Goal: Task Accomplishment & Management: Use online tool/utility

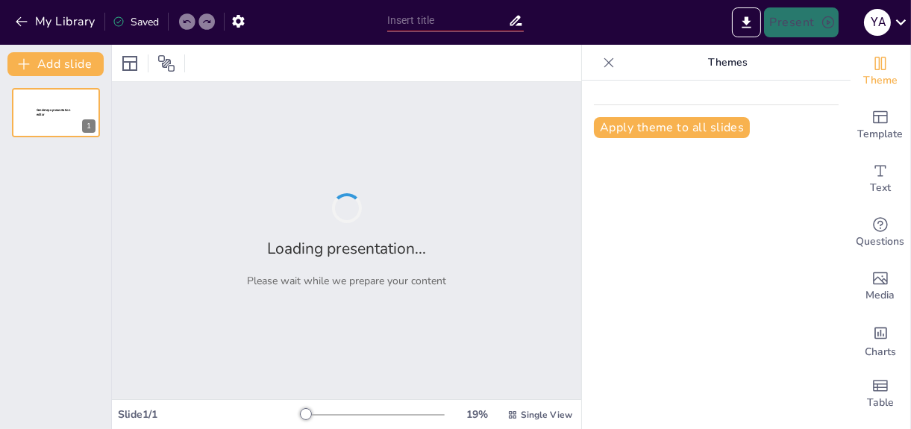
type input "Optimizing Loan Approval Processes: RPA Implementation at Deutsche Bank"
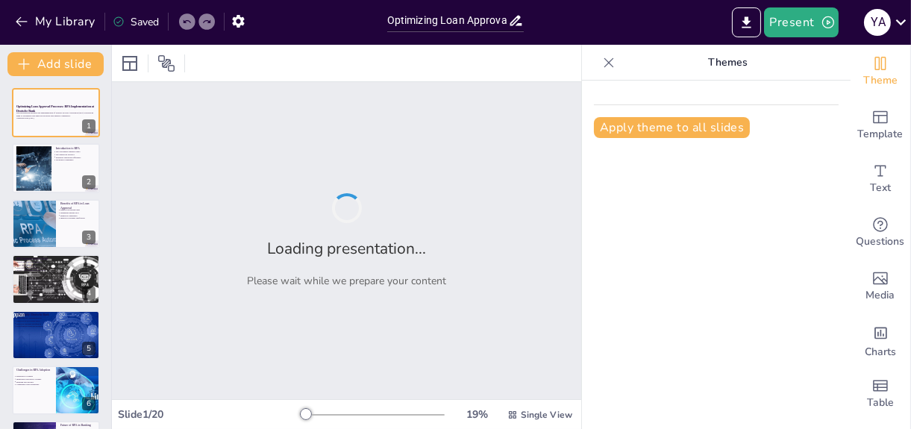
checkbox input "true"
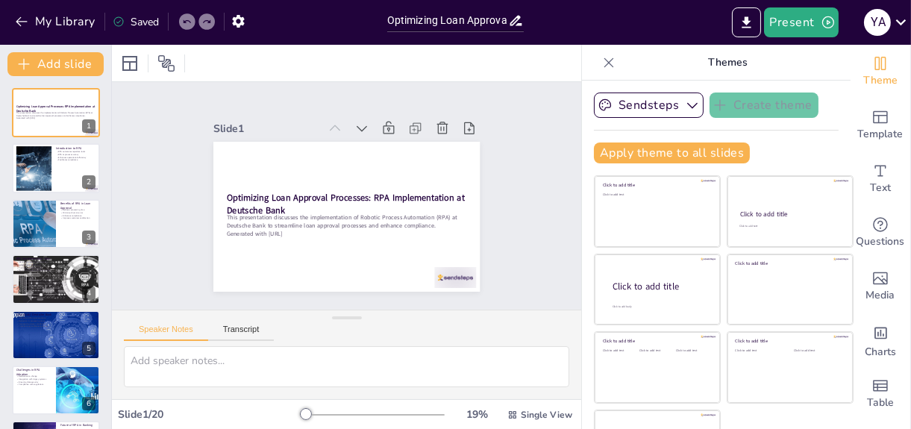
checkbox input "true"
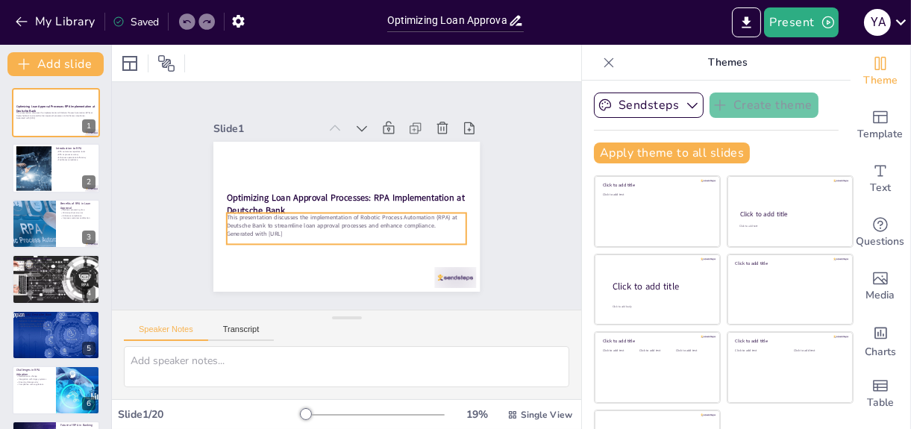
checkbox input "true"
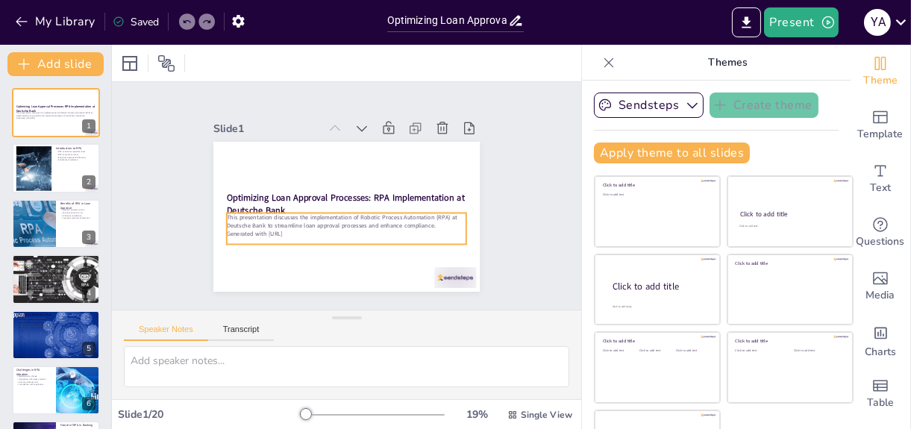
checkbox input "true"
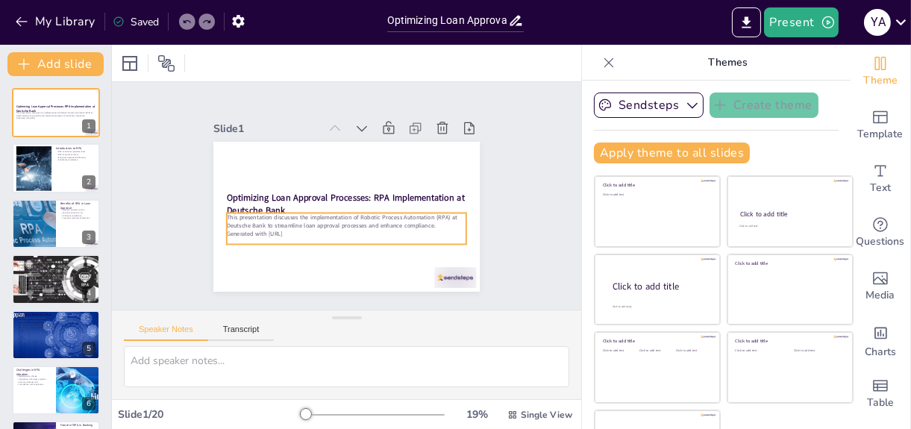
checkbox input "true"
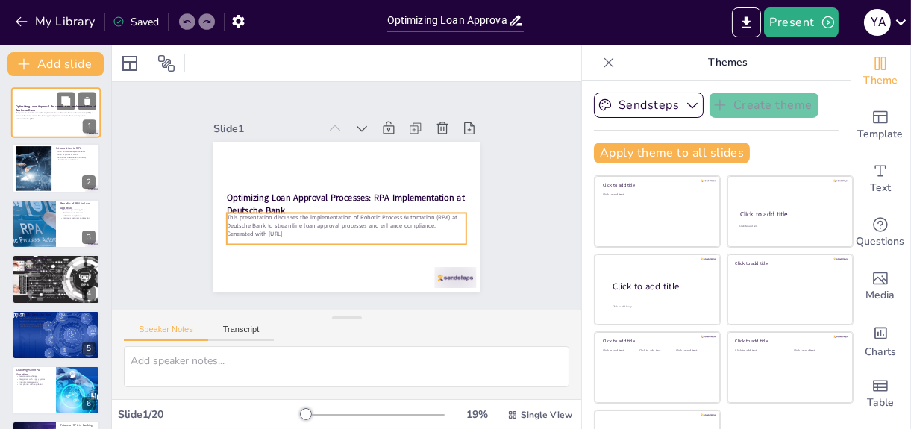
checkbox input "true"
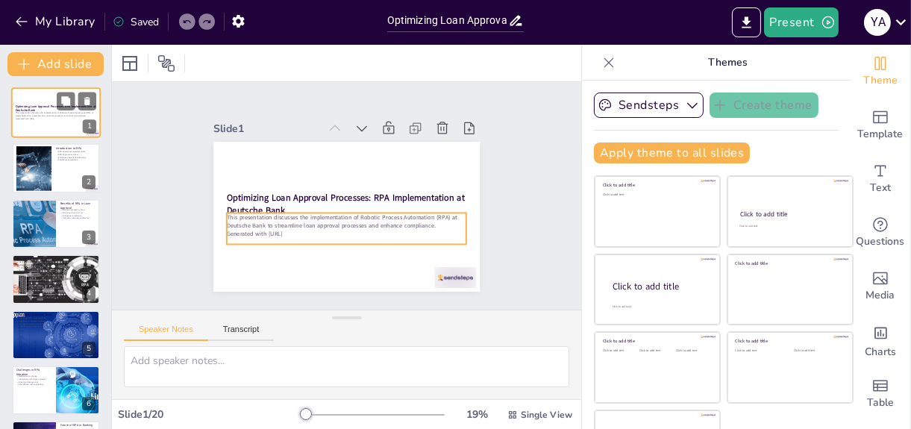
checkbox input "true"
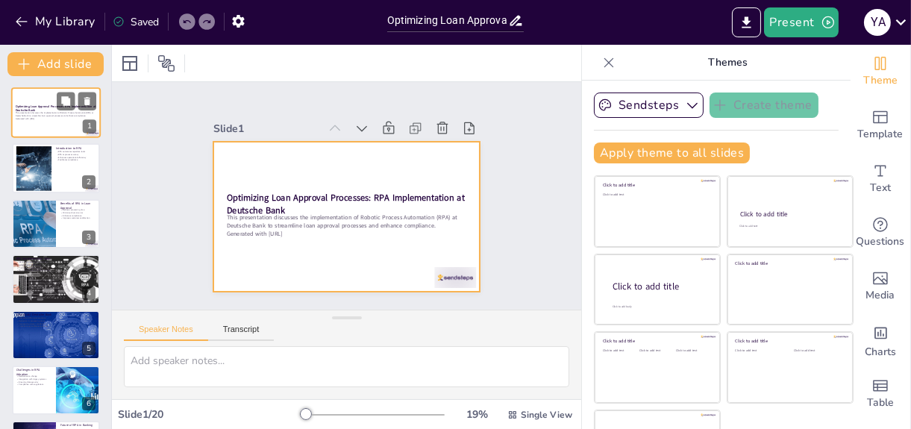
checkbox input "true"
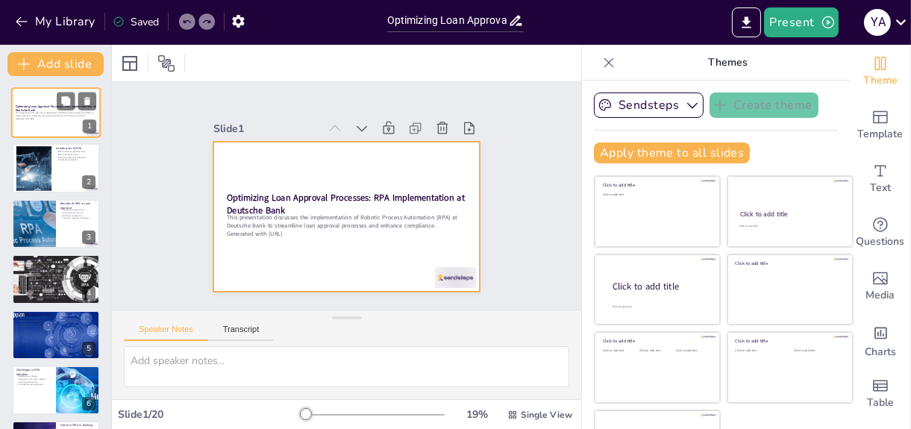
checkbox input "true"
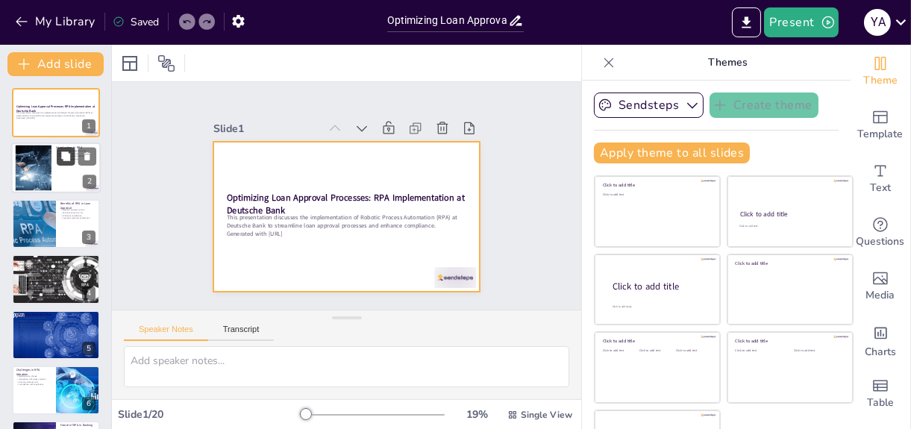
checkbox input "true"
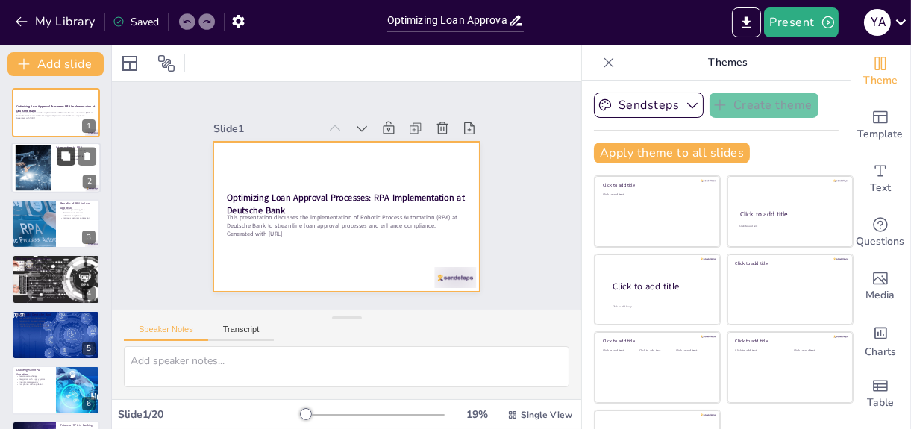
checkbox input "true"
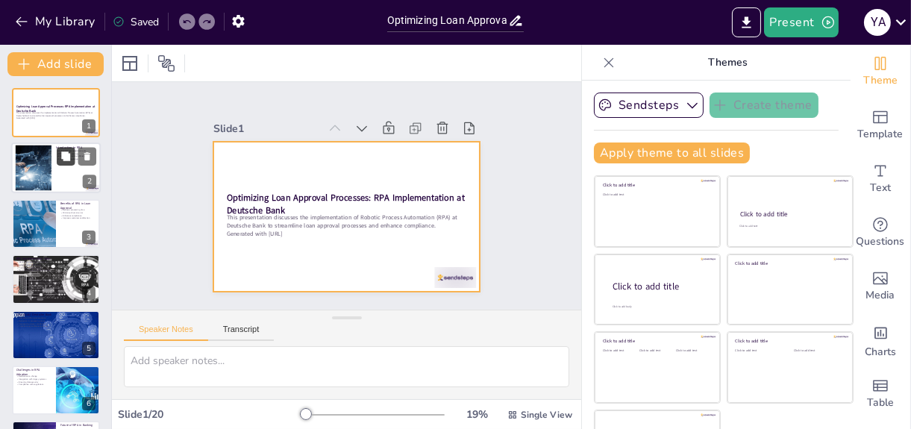
checkbox input "true"
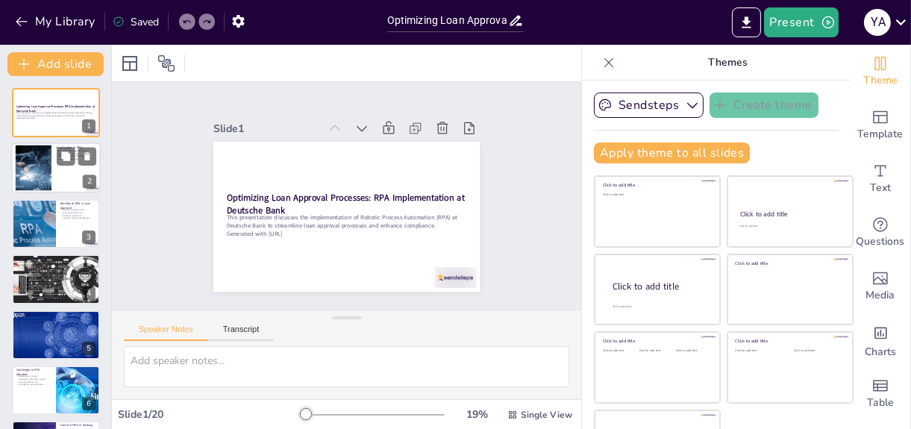
checkbox input "true"
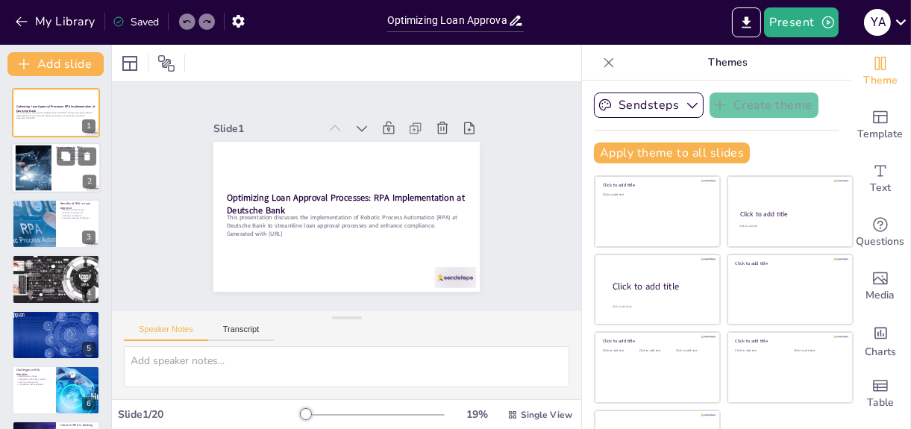
checkbox input "true"
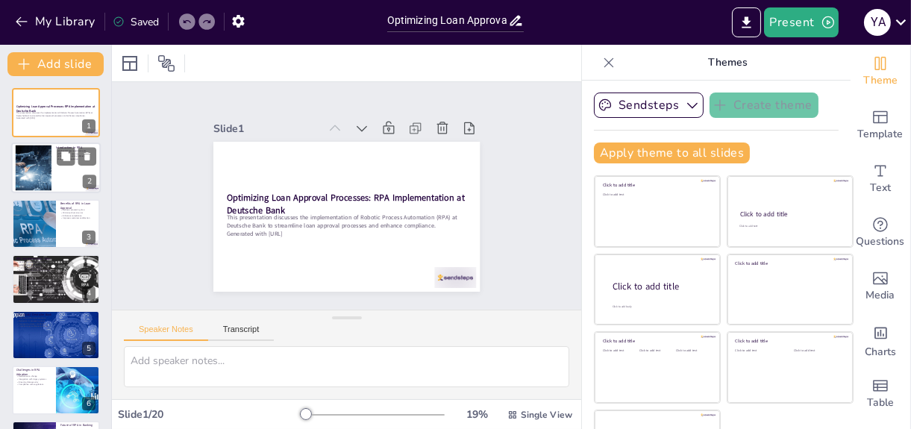
click at [57, 166] on div at bounding box center [55, 168] width 89 height 51
type textarea "RPA automates repetitive tasks, allowing banks to improve efficiency in operati…"
checkbox input "true"
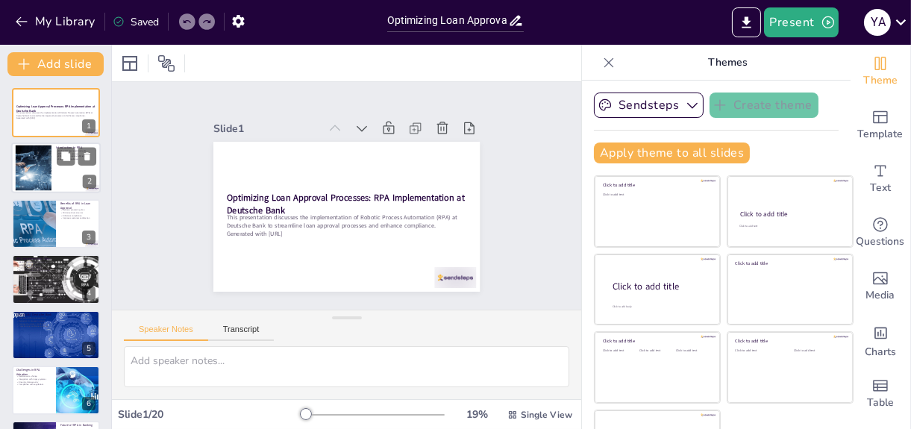
checkbox input "true"
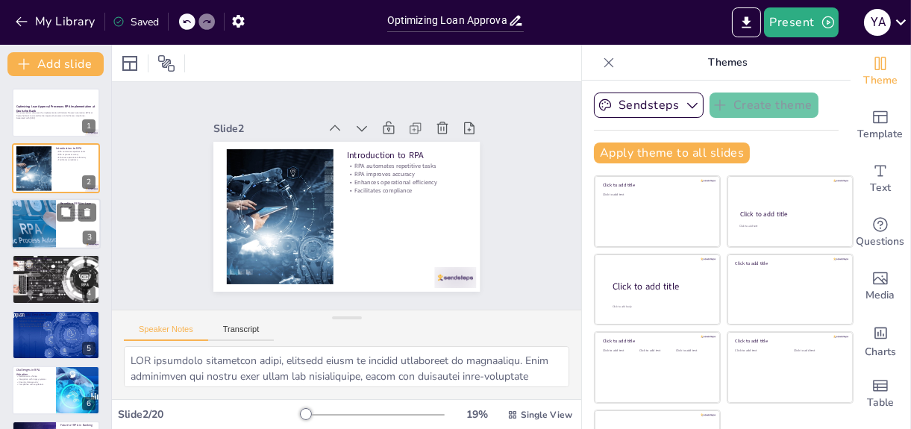
checkbox input "true"
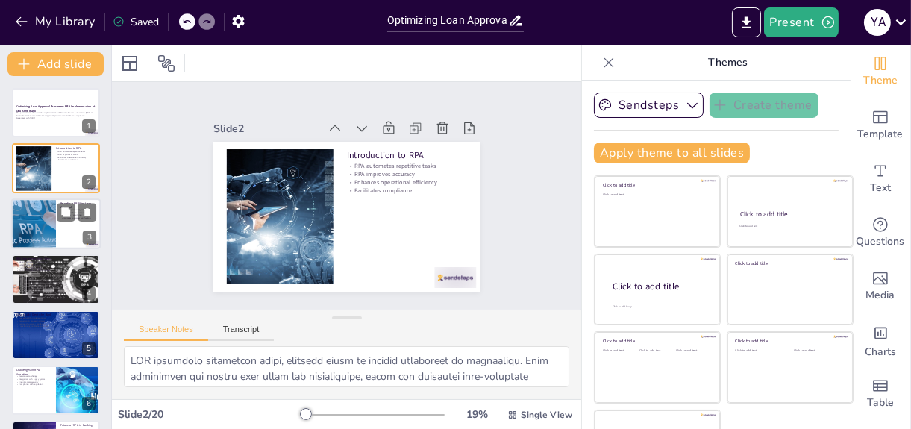
checkbox input "true"
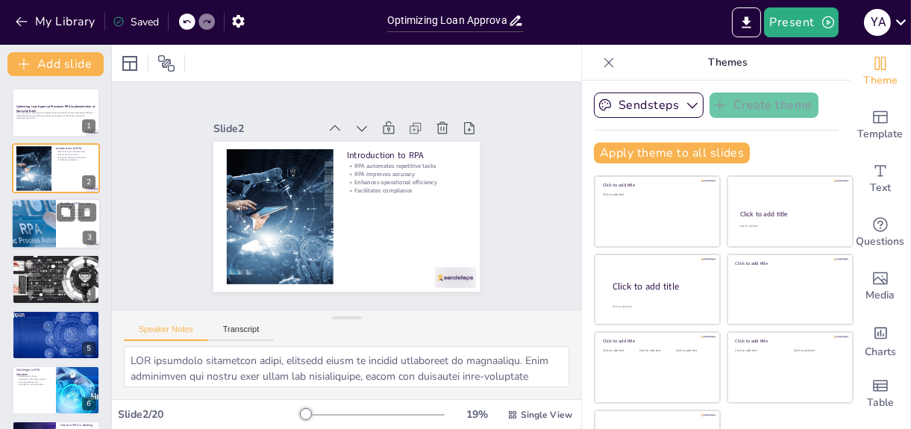
click at [52, 215] on div at bounding box center [32, 223] width 151 height 51
type textarea "RPA reduces processing time by automating various steps in the loan approval pr…"
checkbox input "true"
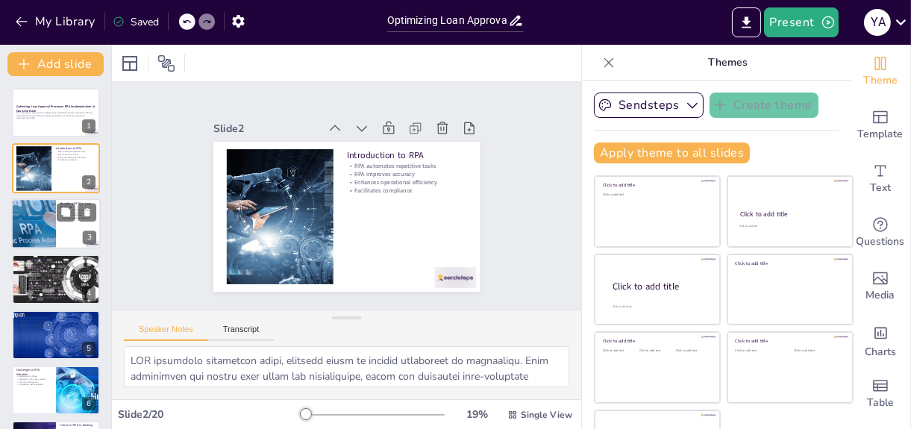
checkbox input "true"
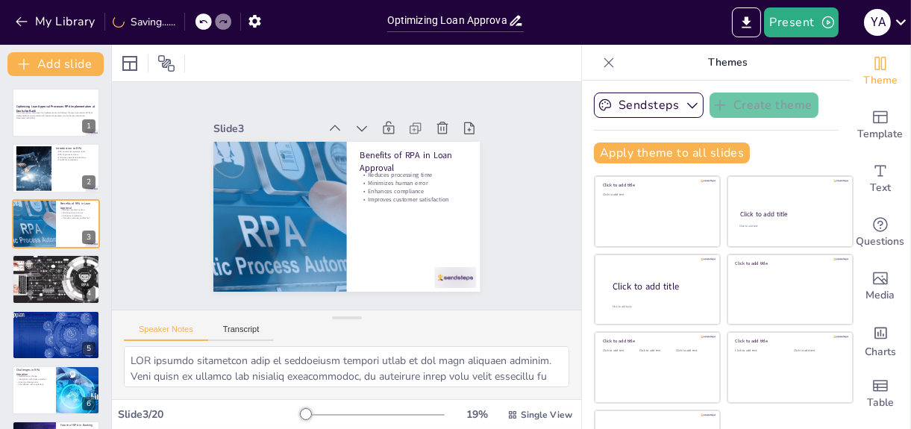
checkbox input "true"
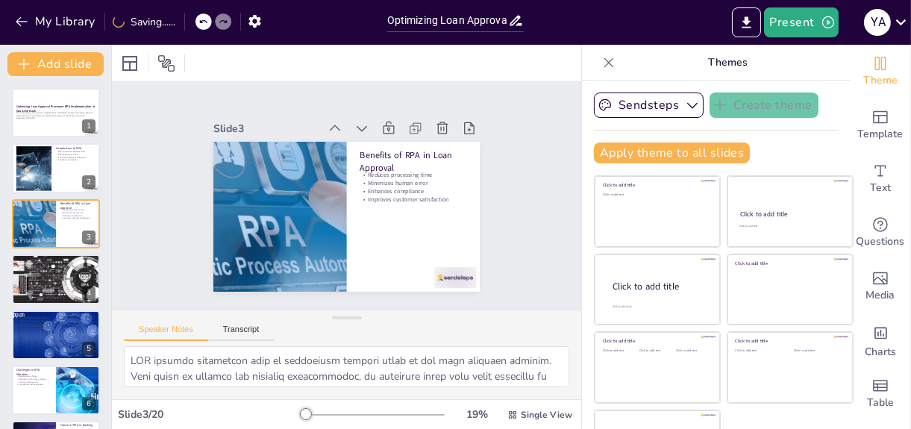
checkbox input "true"
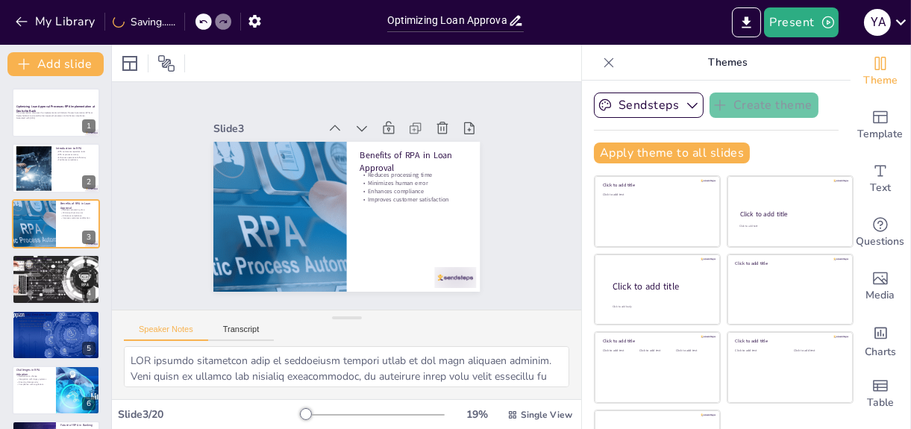
checkbox input "true"
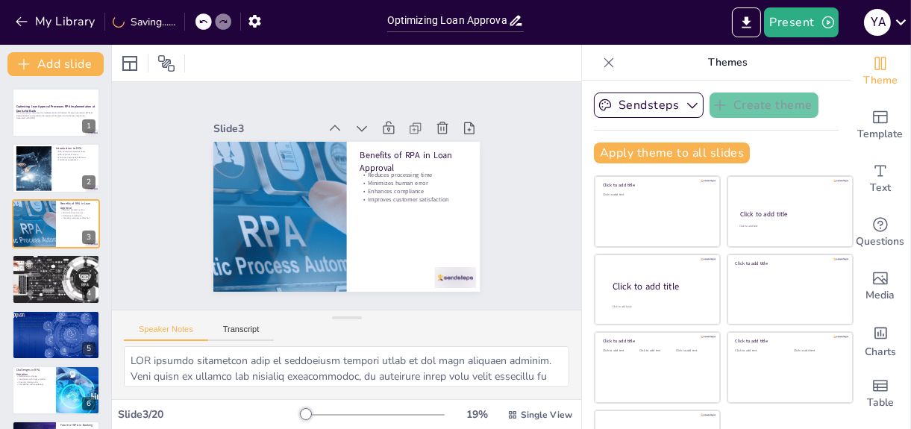
checkbox input "true"
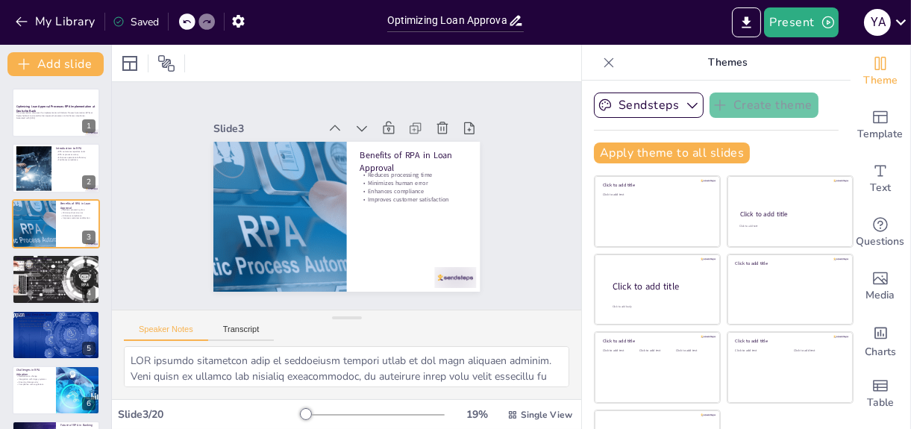
click at [601, 58] on icon at bounding box center [608, 62] width 15 height 15
checkbox input "true"
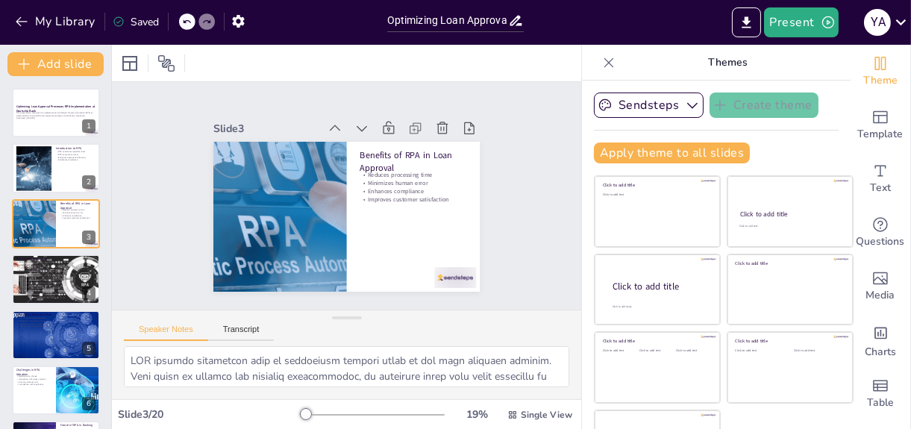
checkbox input "true"
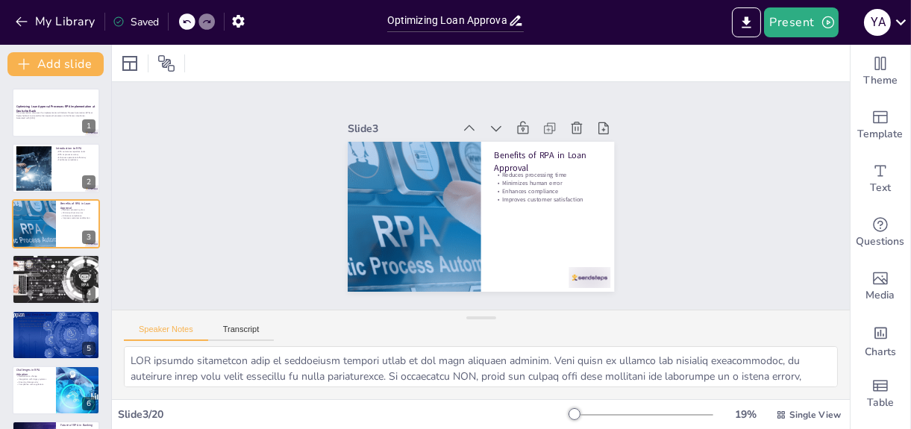
checkbox input "true"
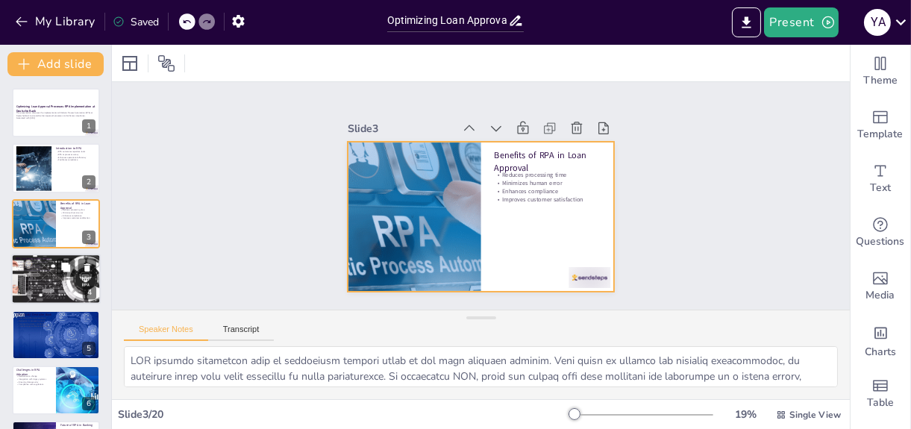
checkbox input "true"
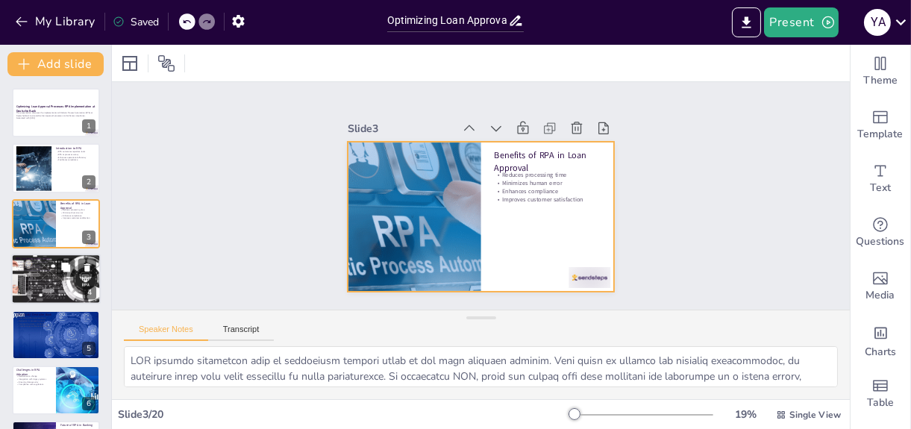
checkbox input "true"
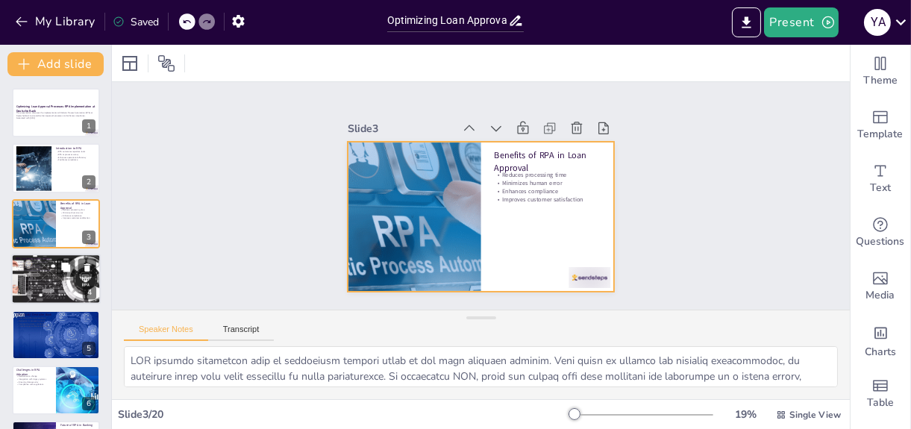
checkbox input "true"
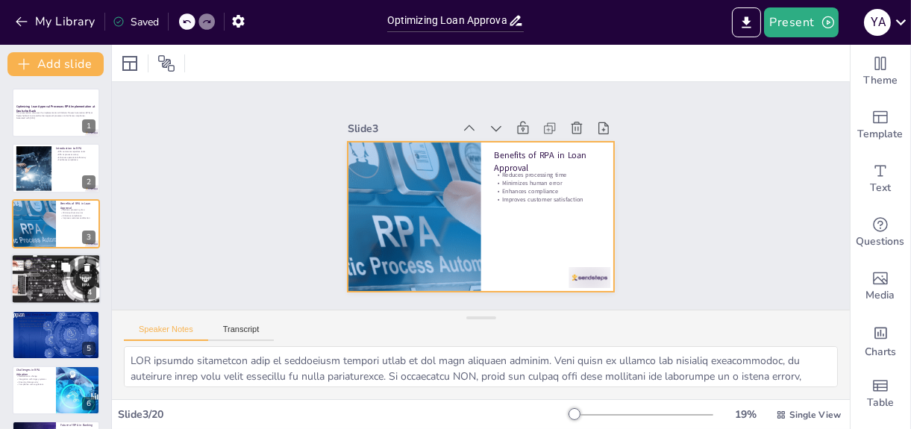
checkbox input "true"
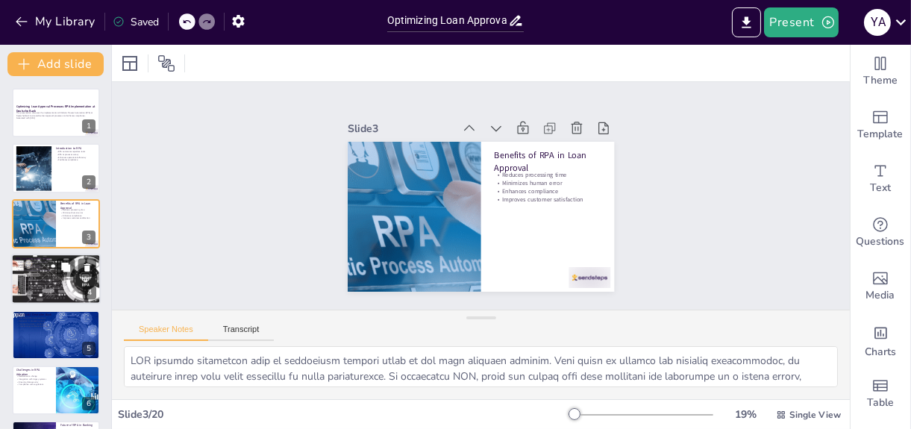
checkbox input "true"
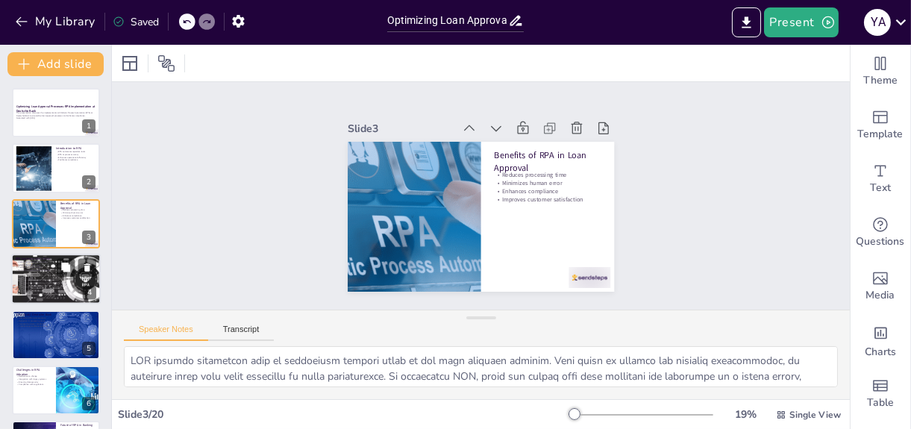
checkbox input "true"
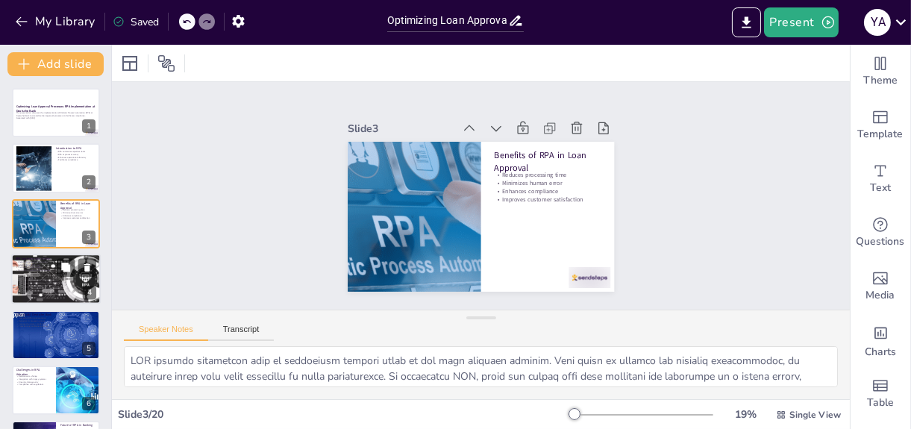
click at [52, 264] on p "Select the right RPA tools" at bounding box center [56, 264] width 81 height 3
type textarea "Identifying processes for automation is the first step in RPA implementation. B…"
checkbox input "true"
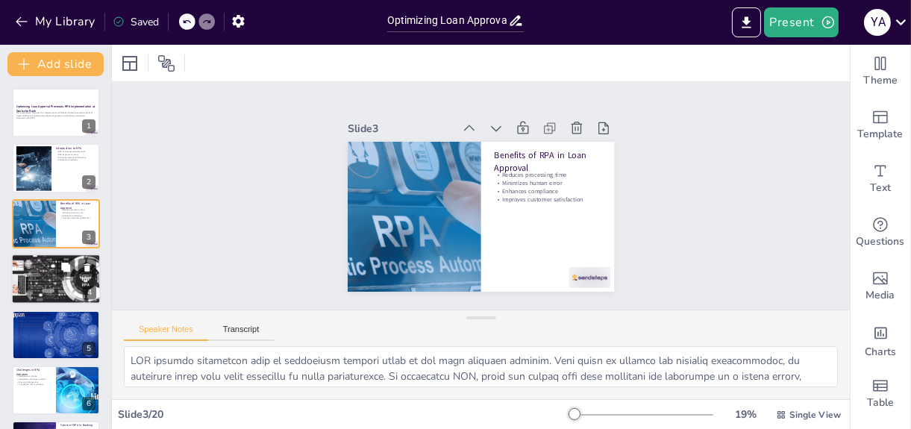
checkbox input "true"
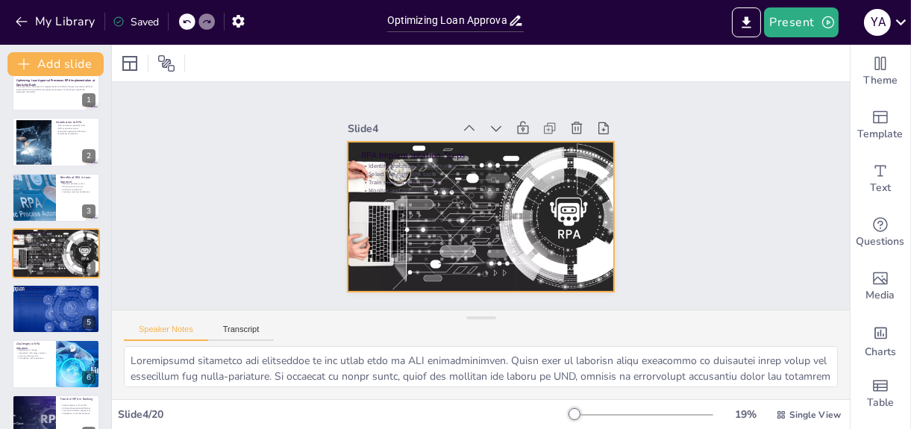
checkbox input "true"
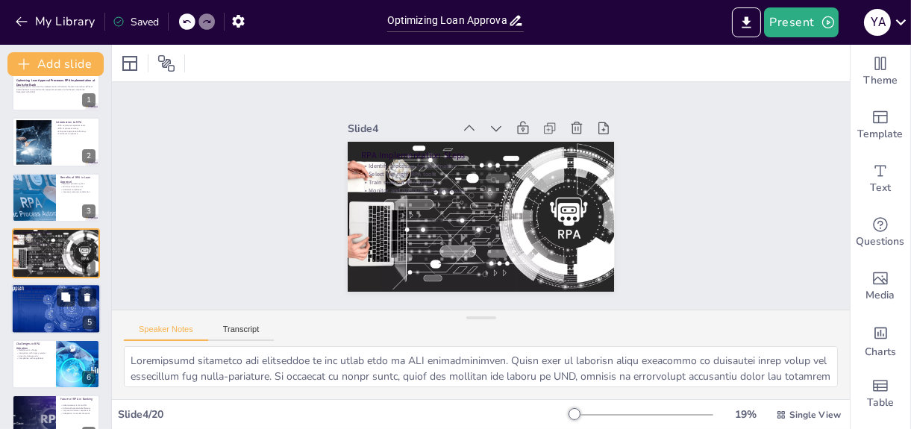
checkbox input "true"
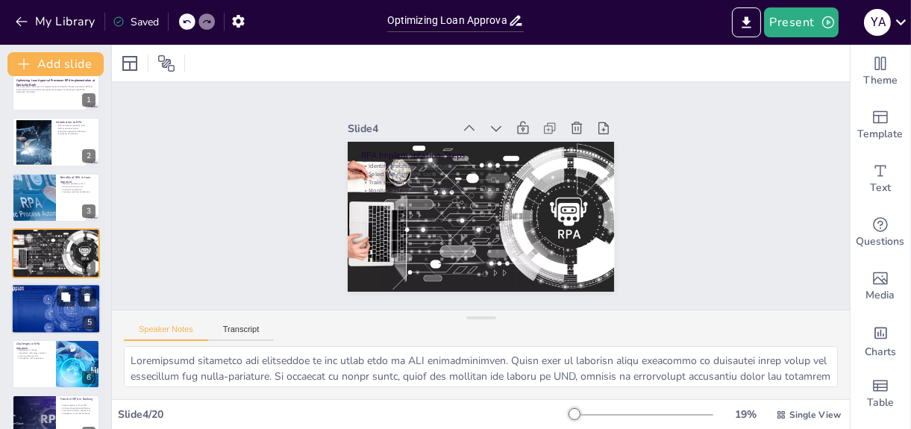
checkbox input "true"
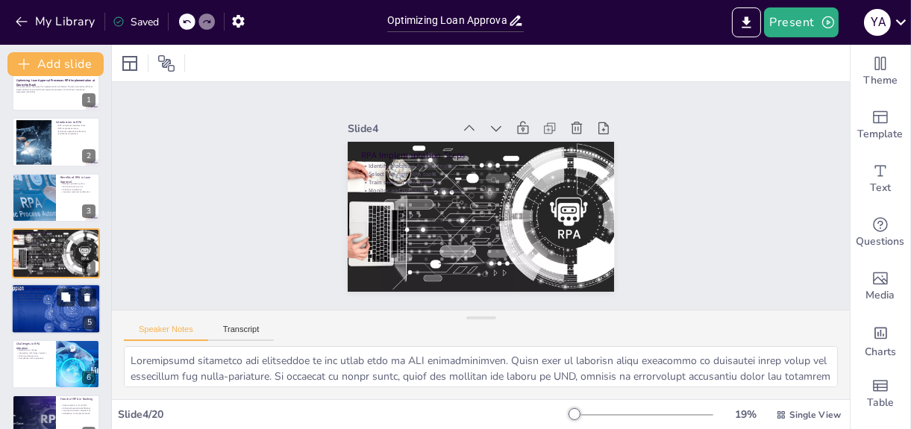
checkbox input "true"
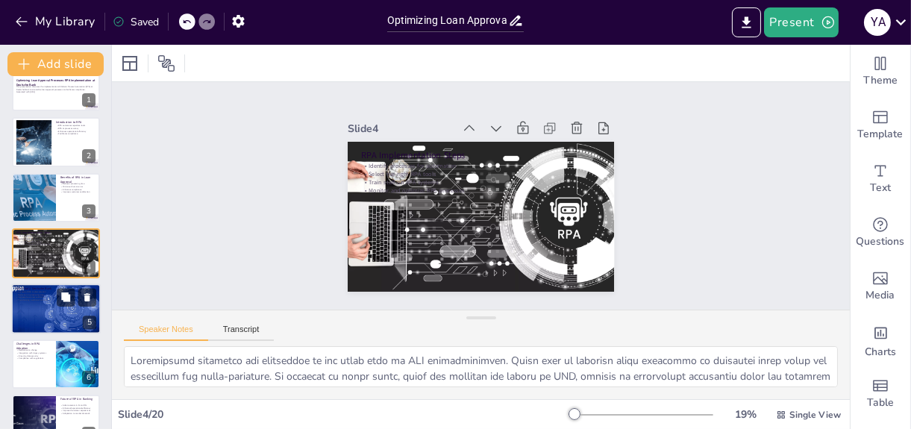
checkbox input "true"
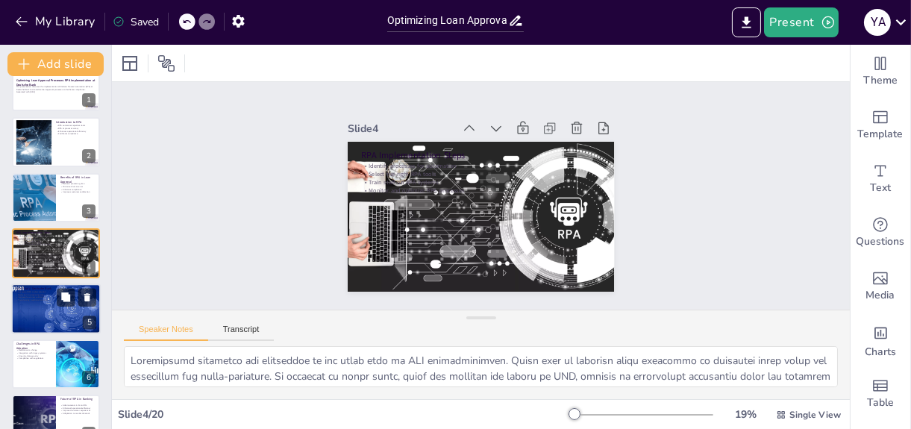
checkbox input "true"
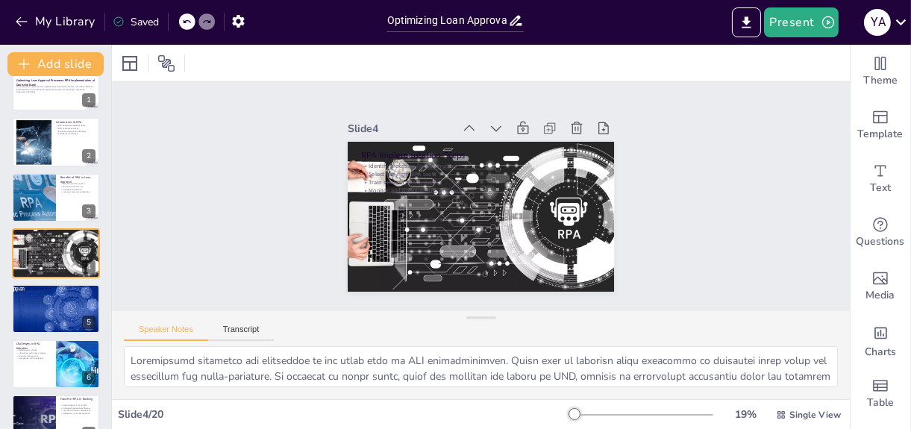
checkbox input "true"
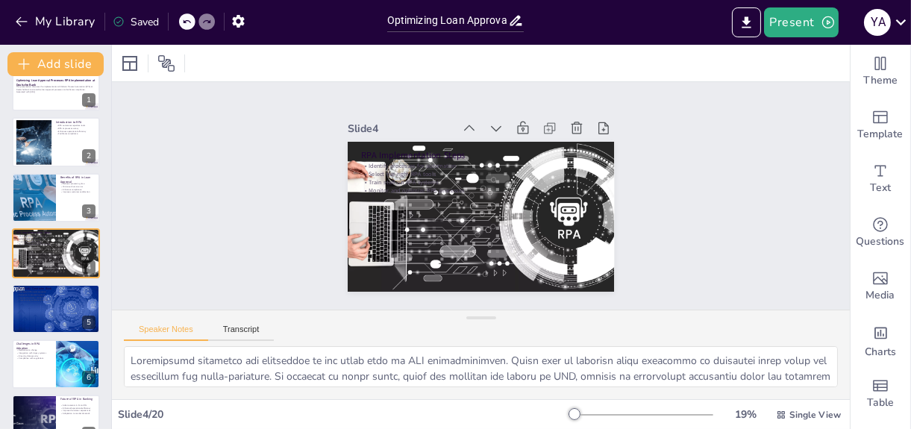
checkbox input "true"
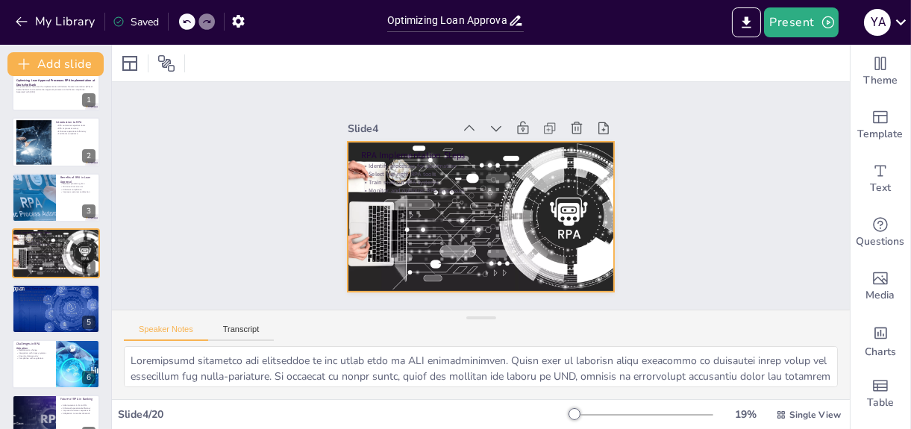
checkbox input "true"
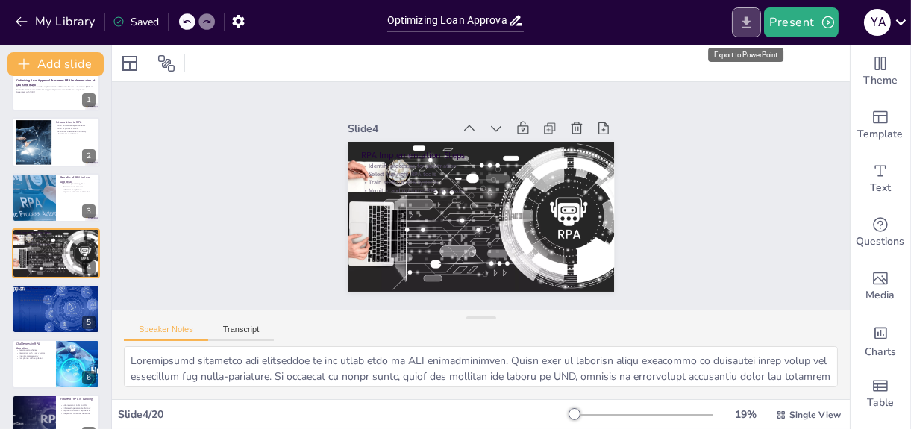
click at [759, 22] on button "Export to PowerPoint" at bounding box center [746, 22] width 29 height 30
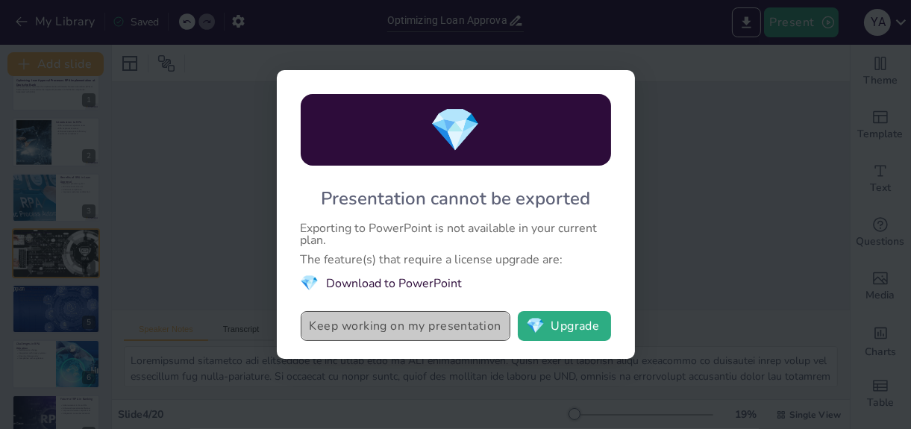
click at [413, 336] on button "Keep working on my presentation" at bounding box center [406, 326] width 210 height 30
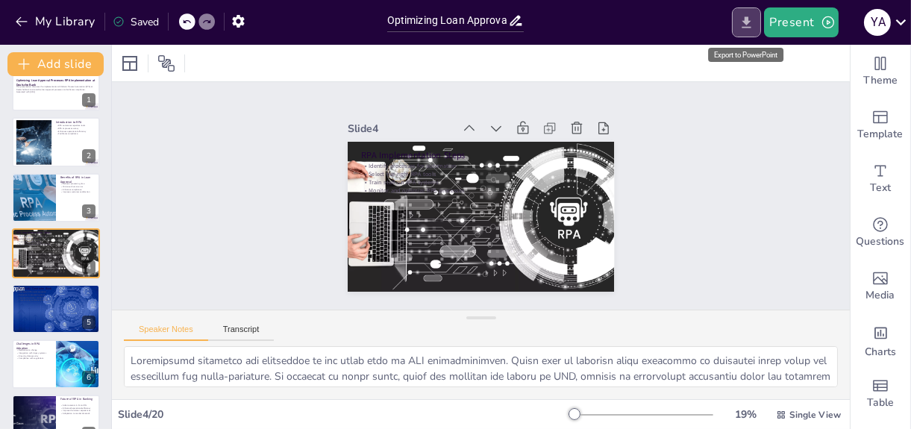
click at [752, 17] on icon "Export to PowerPoint" at bounding box center [746, 23] width 16 height 16
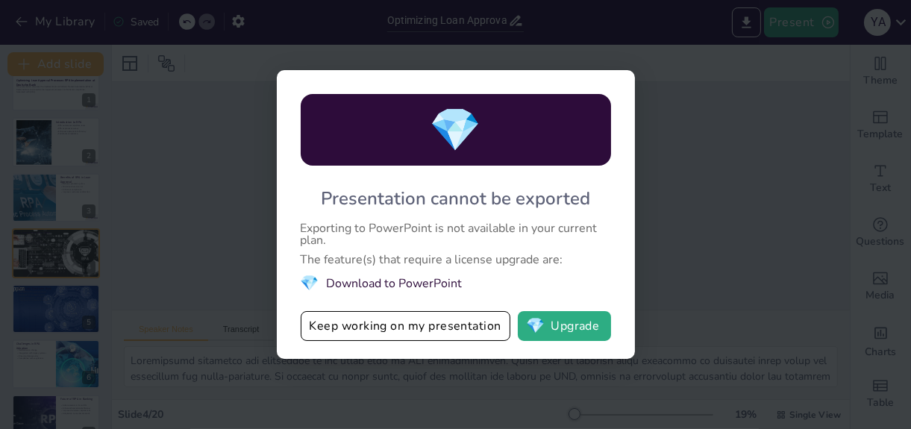
click at [386, 278] on li "💎 Download to PowerPoint" at bounding box center [456, 283] width 310 height 20
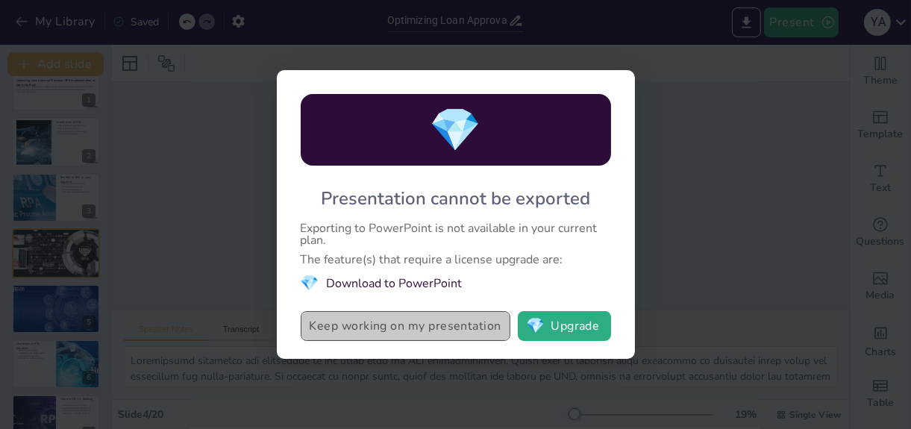
click at [378, 324] on button "Keep working on my presentation" at bounding box center [406, 326] width 210 height 30
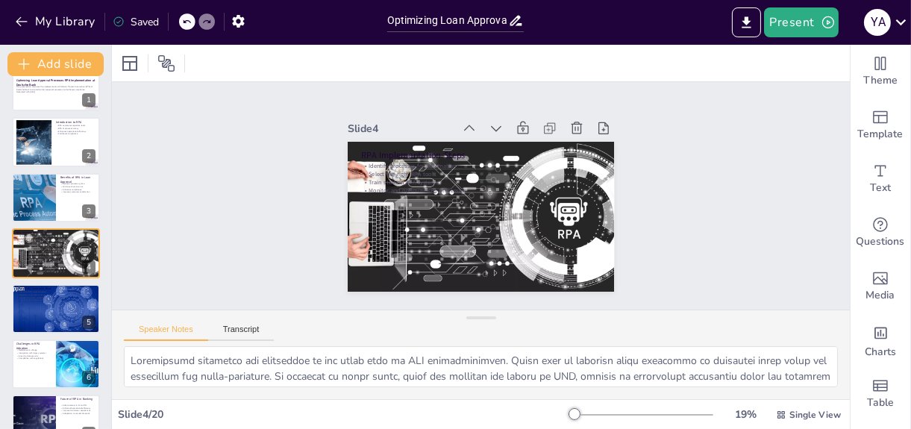
click at [137, 17] on div "Saved" at bounding box center [136, 22] width 46 height 14
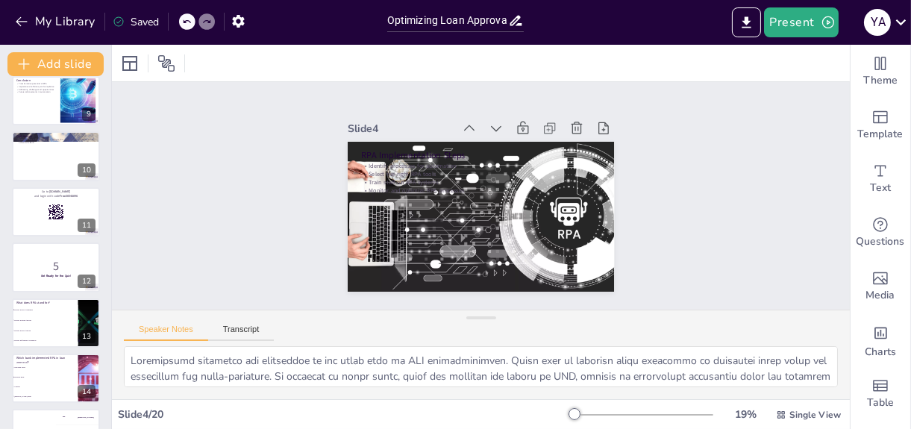
scroll to position [454, 0]
click at [67, 168] on div at bounding box center [55, 158] width 89 height 51
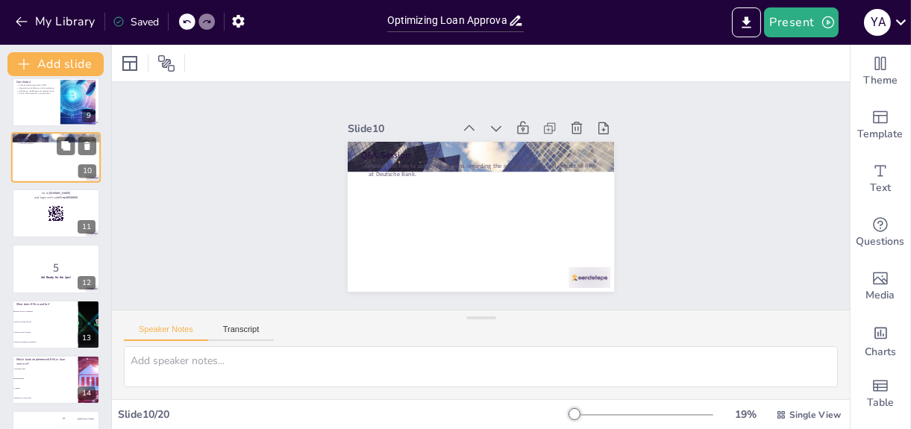
scroll to position [359, 0]
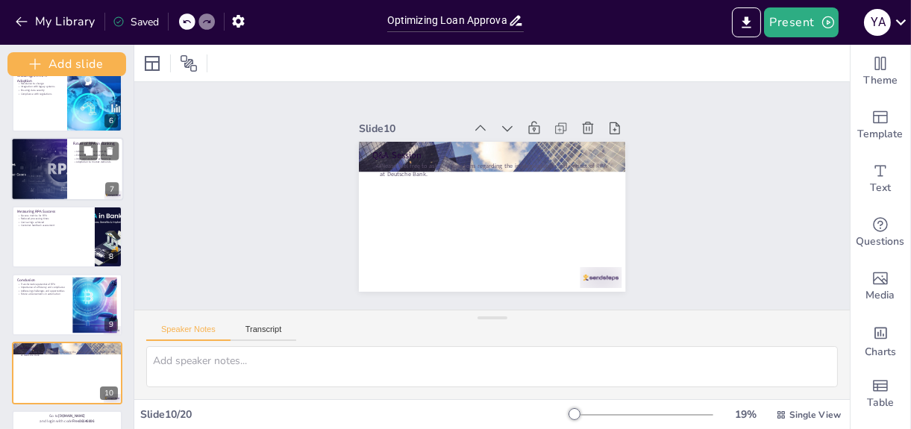
drag, startPoint x: 110, startPoint y: 206, endPoint x: 116, endPoint y: 182, distance: 24.8
click at [116, 182] on div "Add slide Optimizing Loan Approval Processes: RPA Implementation at Deutsche Ba…" at bounding box center [67, 237] width 134 height 384
click at [52, 307] on div at bounding box center [67, 304] width 113 height 63
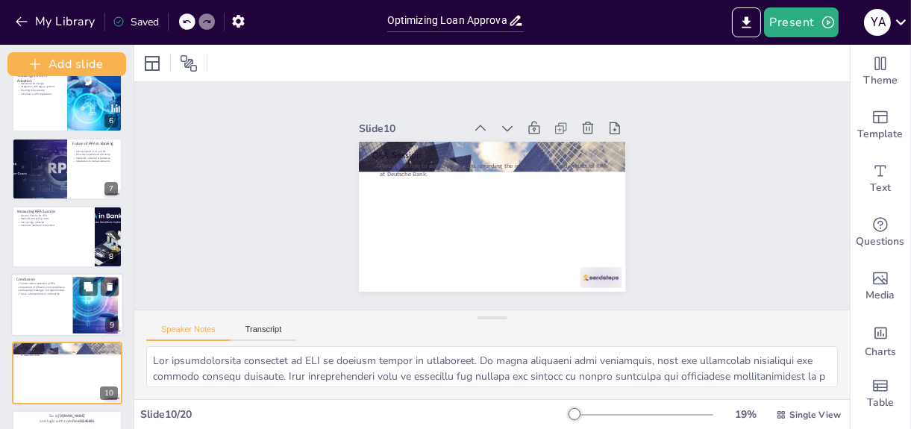
scroll to position [411, 0]
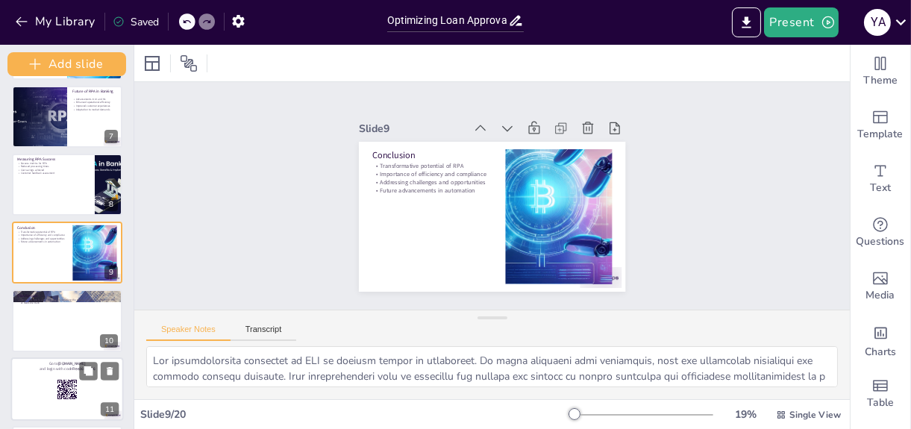
click at [50, 375] on div at bounding box center [67, 388] width 113 height 63
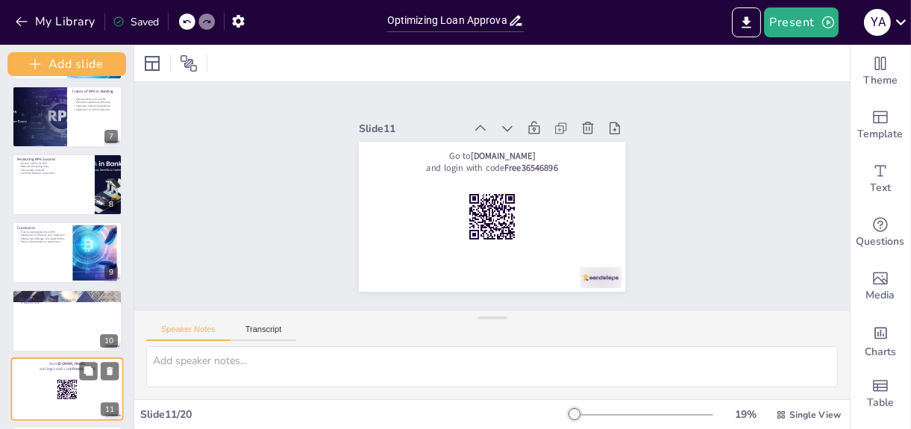
scroll to position [547, 0]
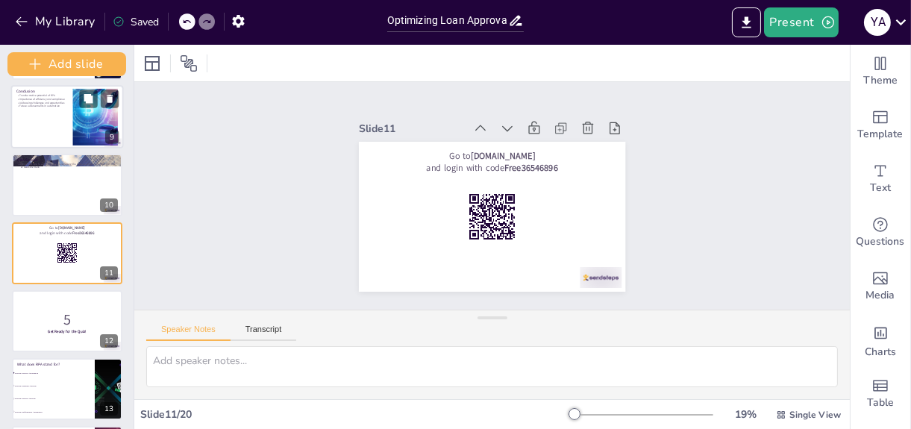
click at [54, 129] on div at bounding box center [67, 116] width 113 height 63
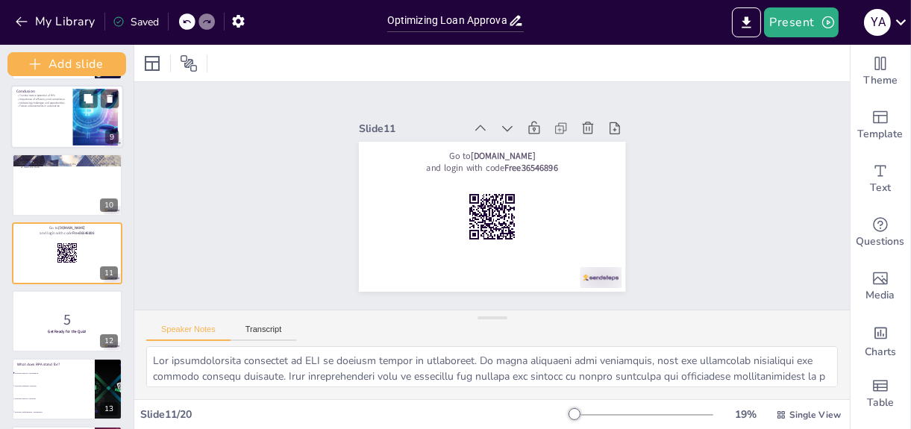
scroll to position [411, 0]
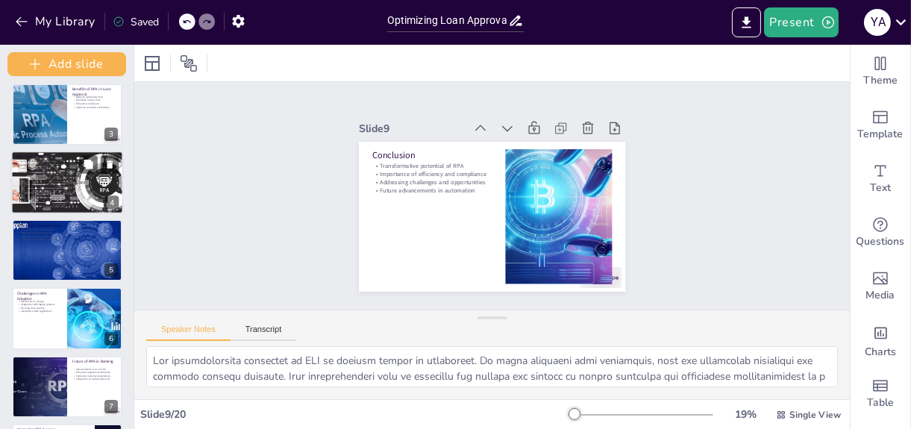
click at [95, 199] on div at bounding box center [67, 182] width 147 height 63
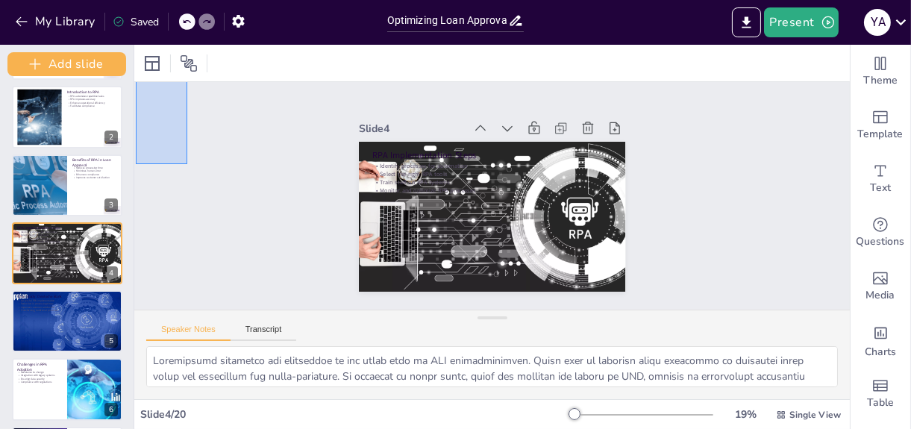
drag, startPoint x: 136, startPoint y: 164, endPoint x: 145, endPoint y: 129, distance: 36.4
click at [145, 129] on div "Slide 1 Optimizing Loan Approval Processes: RPA Implementation at Deutsche Bank…" at bounding box center [492, 195] width 735 height 301
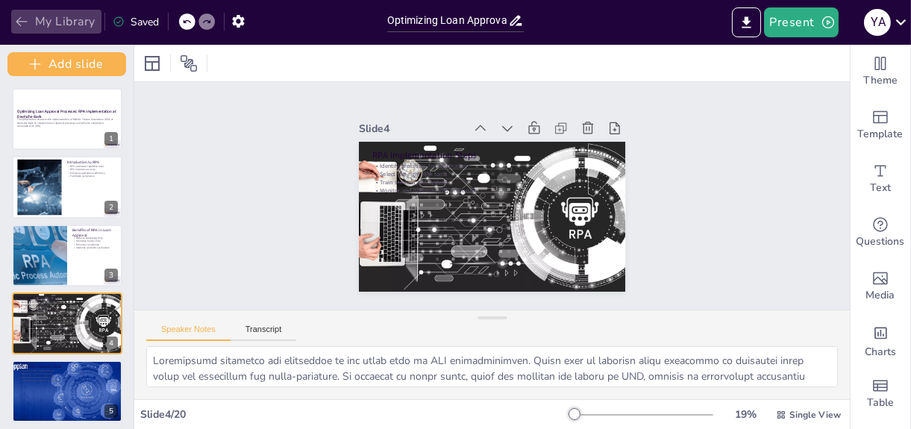
click at [34, 22] on button "My Library" at bounding box center [56, 22] width 90 height 24
click at [12, 19] on button "My Library" at bounding box center [56, 22] width 90 height 24
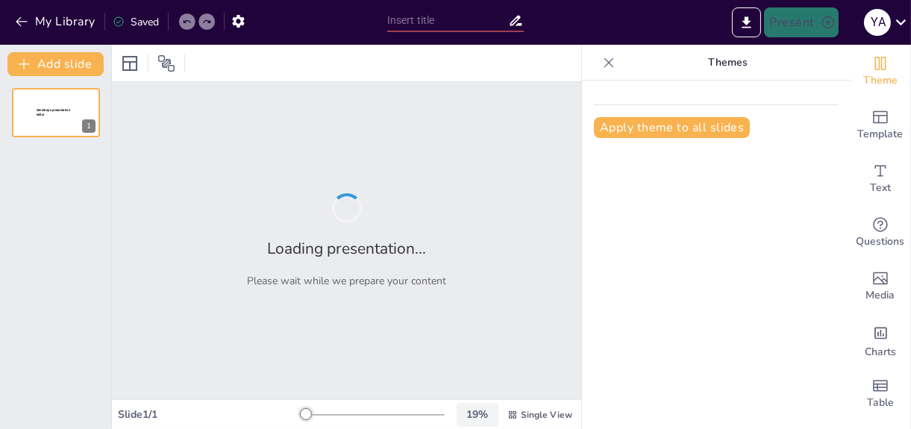
type input "Enhancing Efficiency: RPA in Loan Approval Processes at Deutsche Bank"
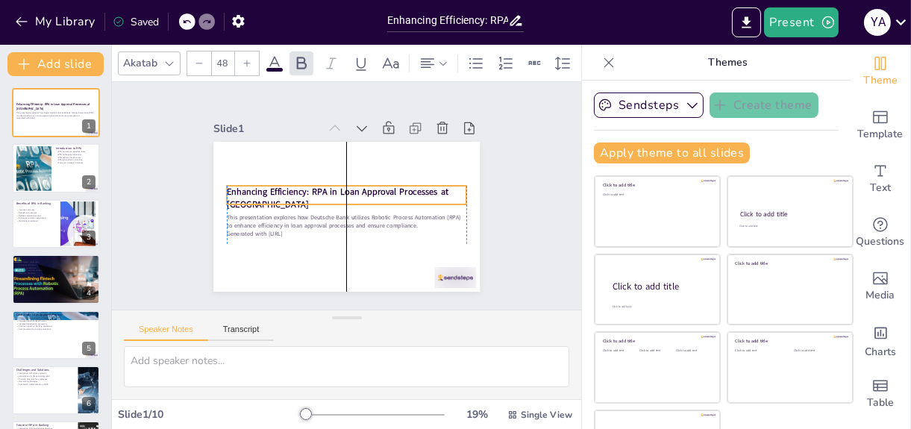
click at [424, 189] on strong "Enhancing Efficiency: RPA in Loan Approval Processes at Deutsche Bank" at bounding box center [336, 190] width 221 height 58
click at [490, 208] on div "Slide 1 Enhancing Efficiency: RPA in Loan Approval Processes at Deutsche Bank T…" at bounding box center [347, 196] width 392 height 290
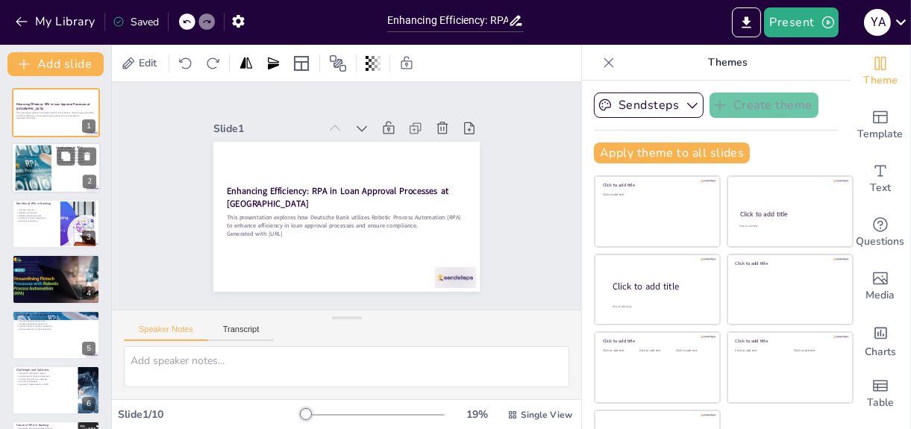
click at [44, 168] on div at bounding box center [33, 167] width 72 height 45
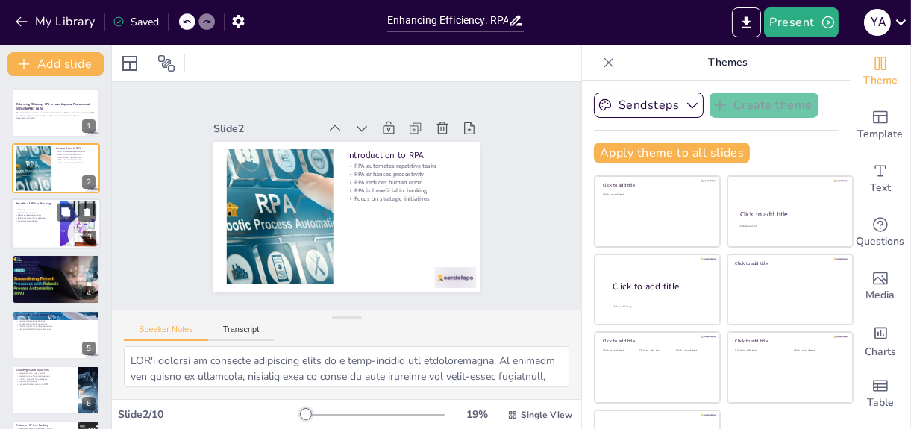
click at [43, 220] on p "Maintains compliance" at bounding box center [36, 220] width 40 height 3
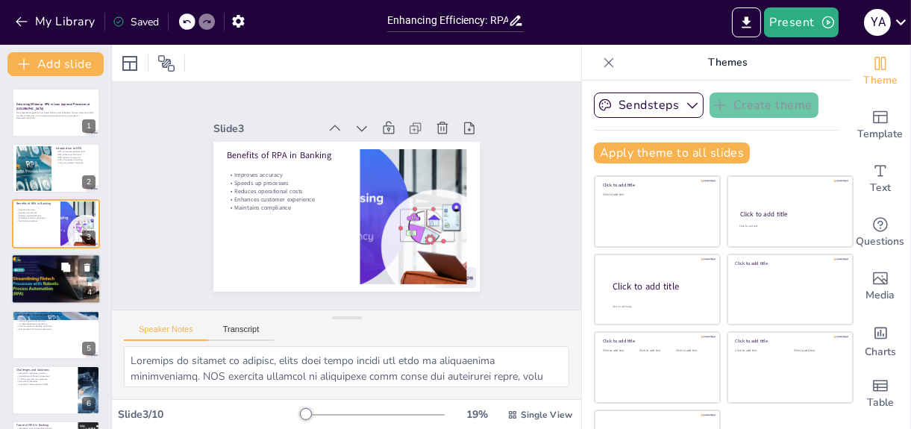
click at [44, 266] on p "Ensures compliance" at bounding box center [56, 267] width 81 height 3
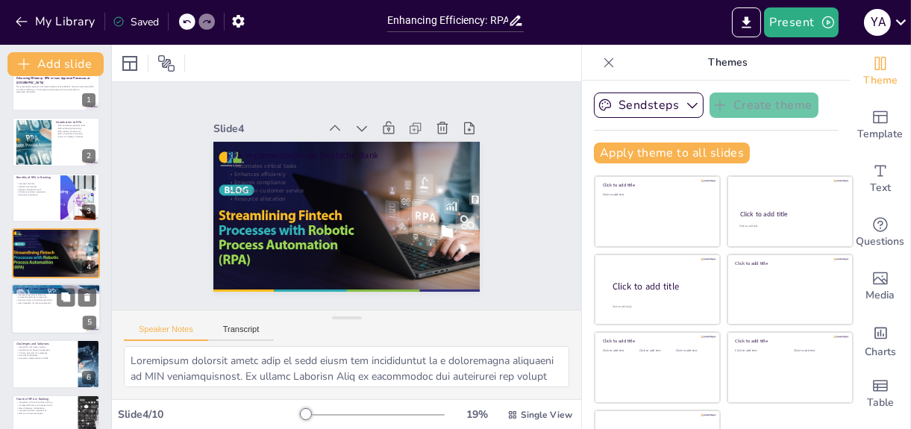
click at [48, 325] on div at bounding box center [55, 308] width 89 height 51
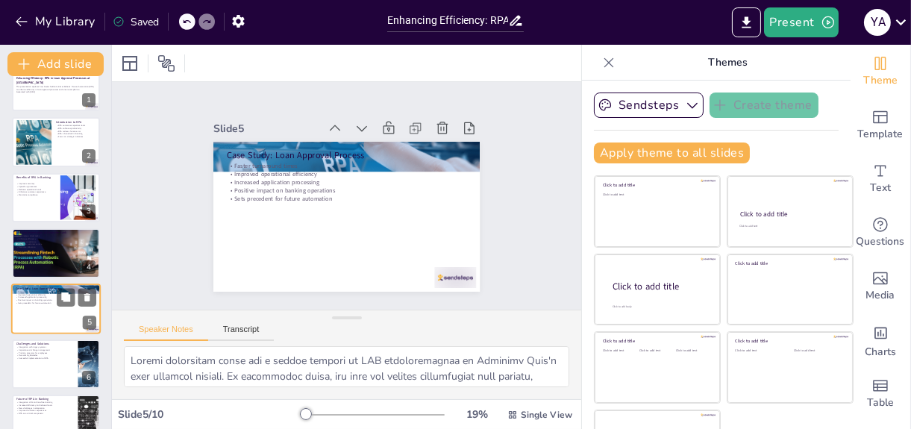
scroll to position [82, 0]
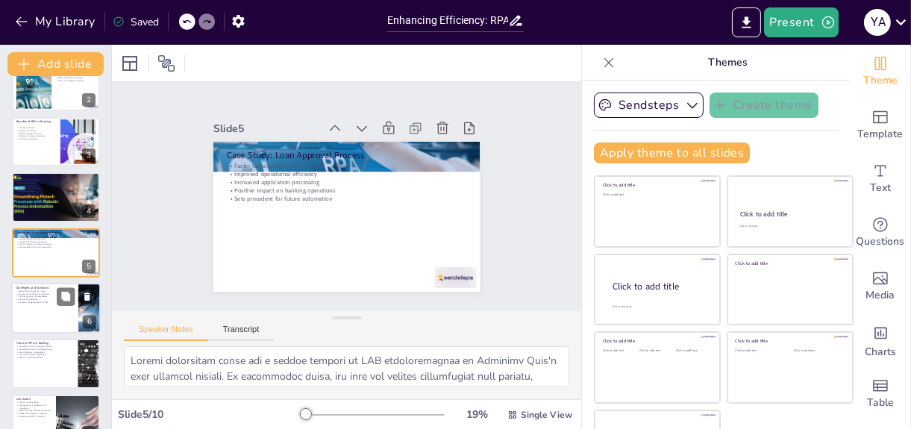
click at [54, 322] on div at bounding box center [55, 308] width 89 height 51
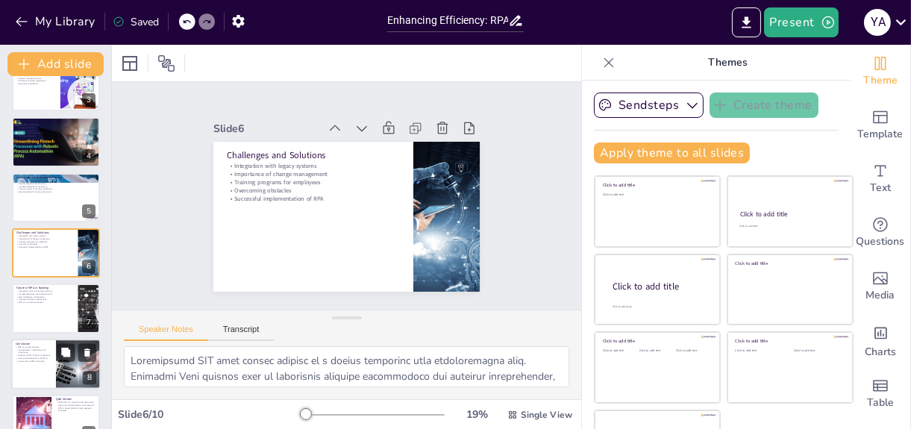
click at [52, 354] on div at bounding box center [55, 364] width 89 height 51
type textarea "RPA has transformed the way Deutsche Bank operates, making it a game-changer in…"
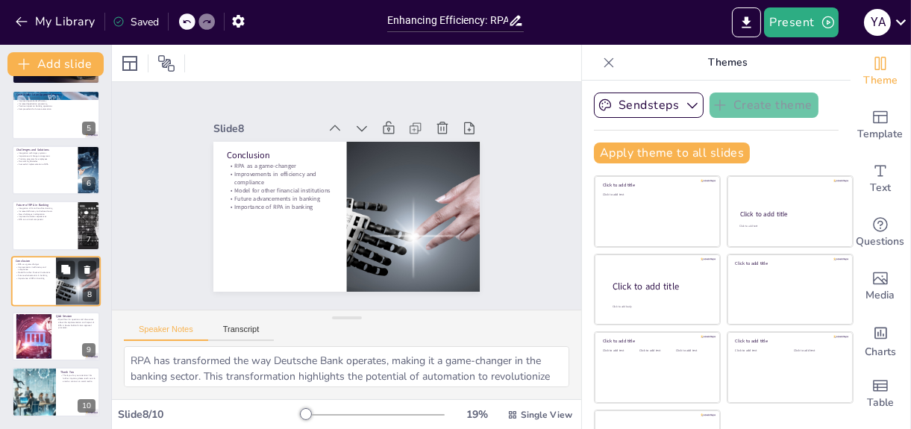
scroll to position [48, 0]
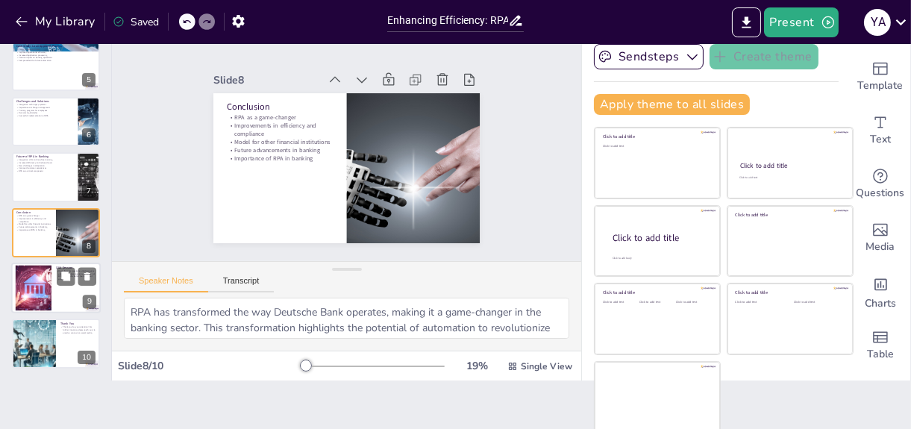
click at [52, 295] on div at bounding box center [55, 288] width 89 height 51
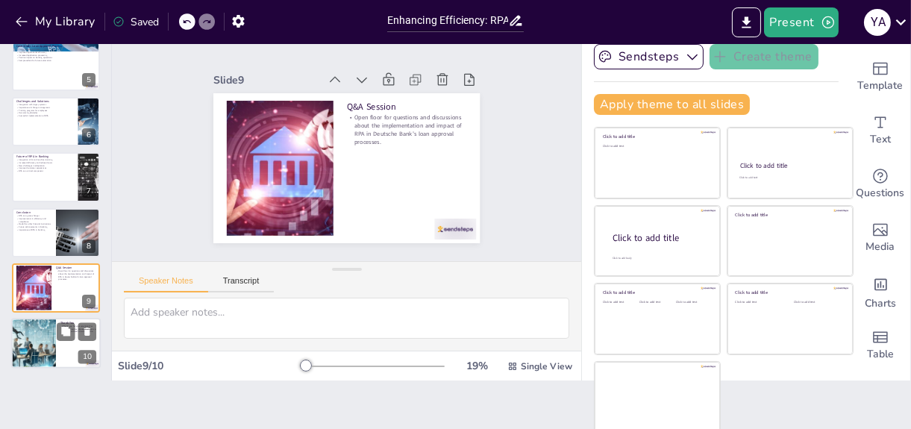
click at [47, 321] on div at bounding box center [33, 343] width 89 height 51
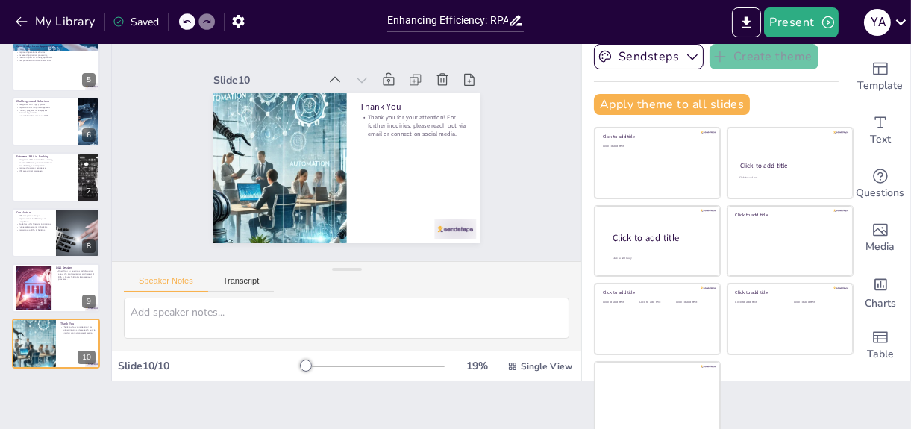
scroll to position [0, 0]
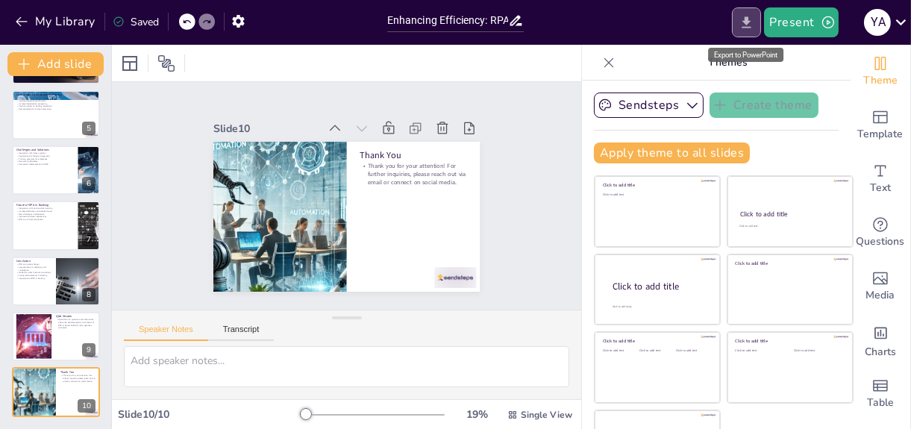
click at [758, 22] on button "Export to PowerPoint" at bounding box center [746, 22] width 29 height 30
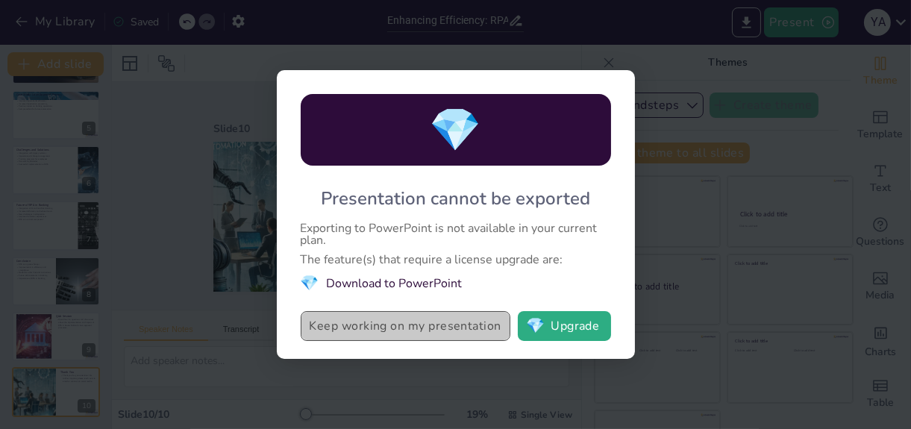
click at [444, 330] on button "Keep working on my presentation" at bounding box center [406, 326] width 210 height 30
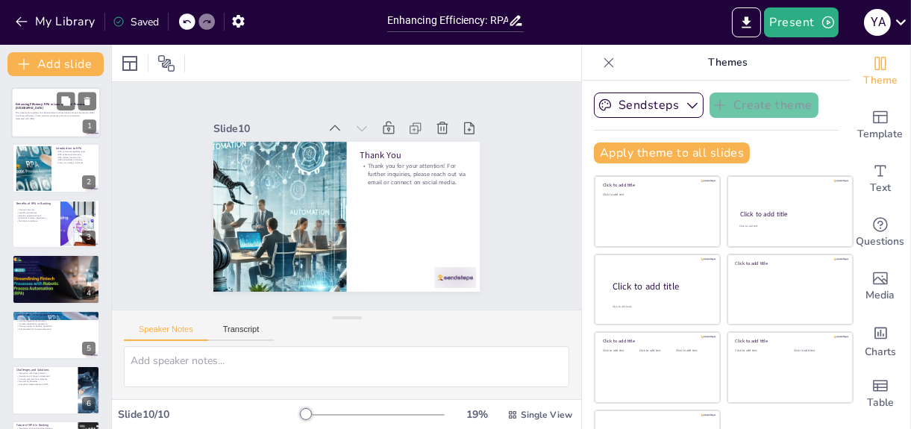
click at [35, 110] on p "Enhancing Efficiency: RPA in Loan Approval Processes at [GEOGRAPHIC_DATA]" at bounding box center [56, 106] width 81 height 8
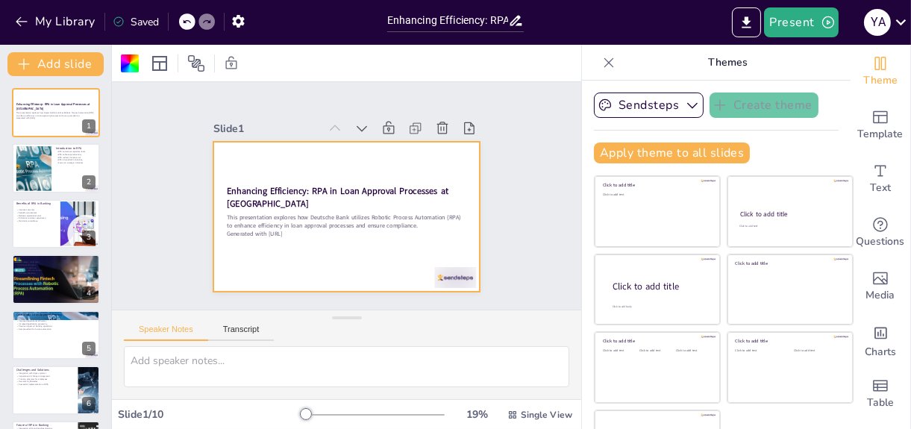
click at [601, 69] on icon at bounding box center [608, 62] width 15 height 15
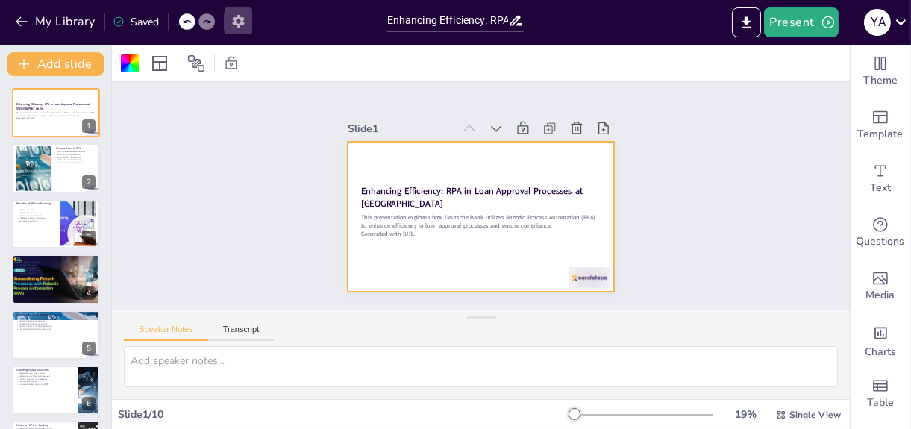
click at [239, 19] on icon "button" at bounding box center [238, 21] width 16 height 16
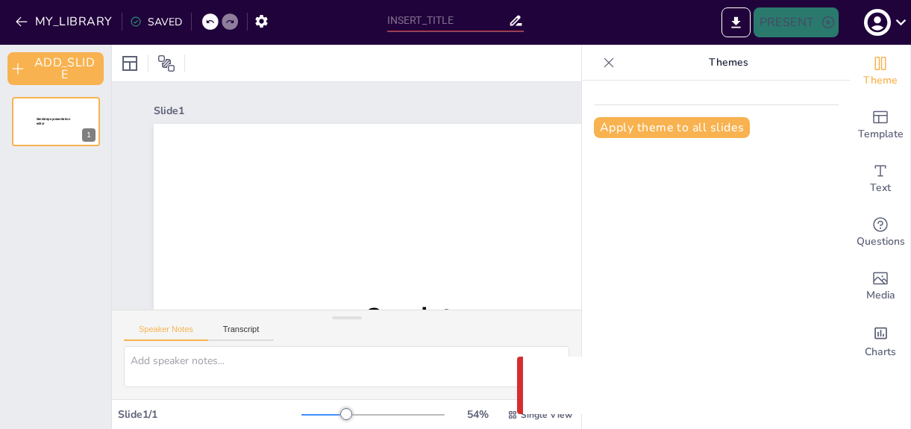
type input "Enhancing Efficiency: RPA in Loan Approval Processes at [GEOGRAPHIC_DATA]"
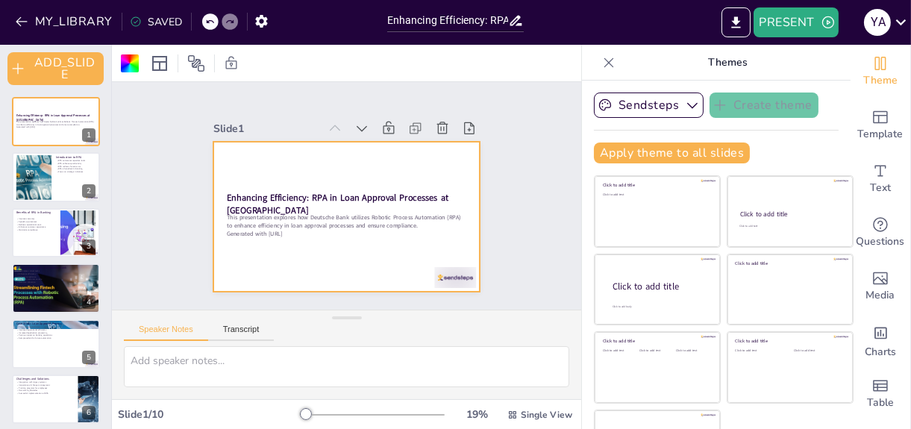
click at [161, 26] on div "SAVED" at bounding box center [156, 22] width 52 height 14
click at [25, 13] on button "MY_LIBRARY" at bounding box center [64, 22] width 107 height 24
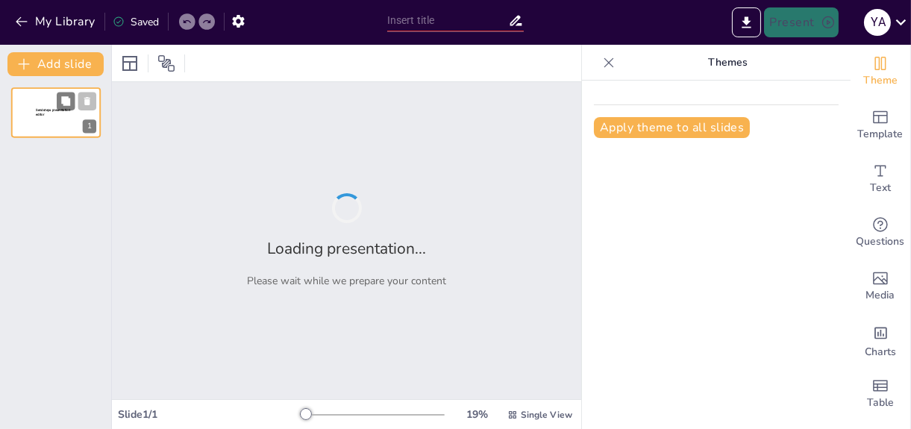
type input "Enhancing Efficiency: RPA in Loan Approval Processes at [GEOGRAPHIC_DATA]"
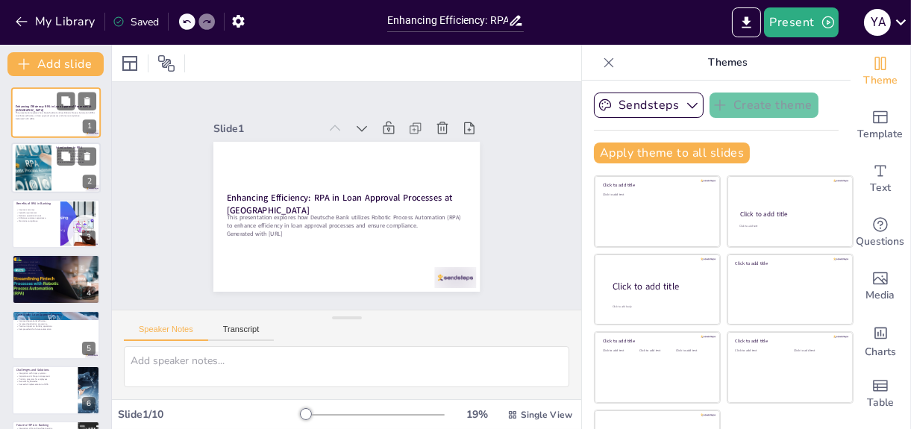
click at [72, 170] on div at bounding box center [55, 168] width 89 height 51
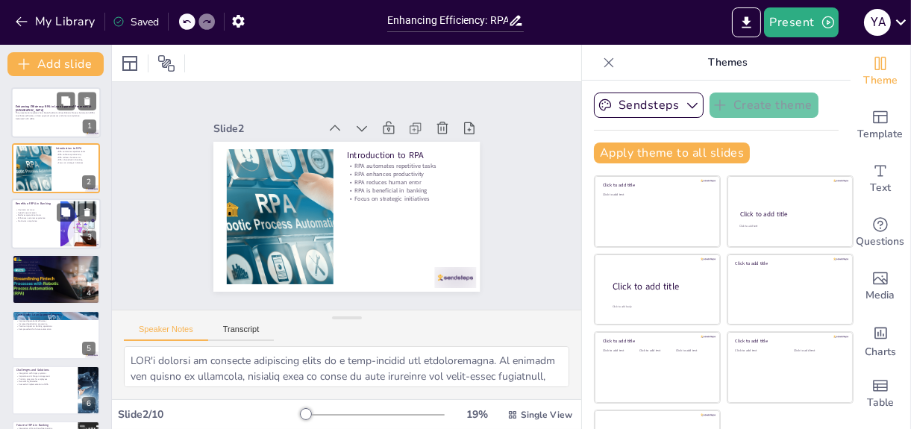
click at [21, 226] on div at bounding box center [55, 223] width 89 height 51
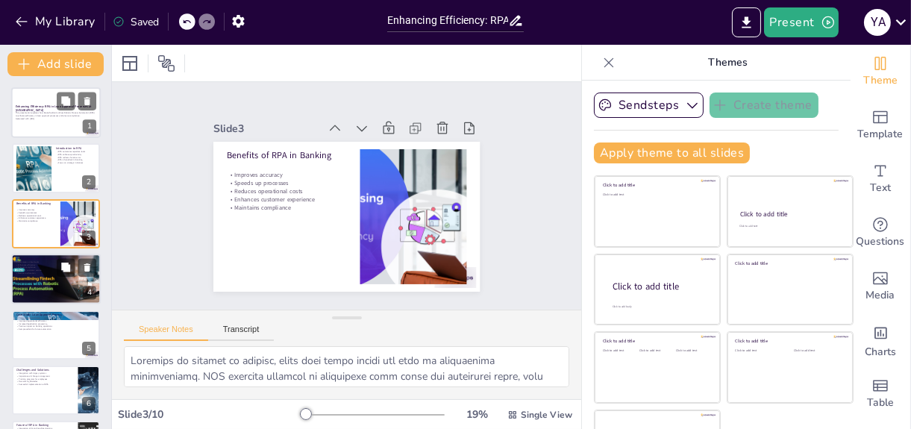
click at [45, 278] on div at bounding box center [55, 279] width 89 height 51
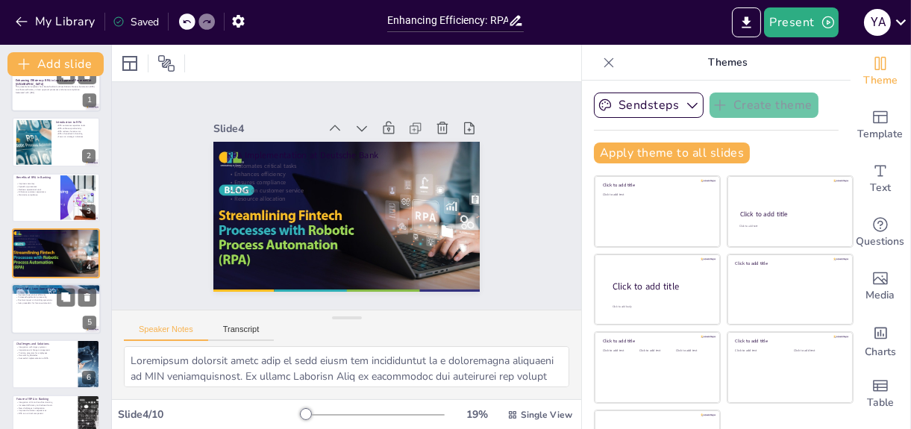
click at [45, 321] on div at bounding box center [55, 308] width 89 height 51
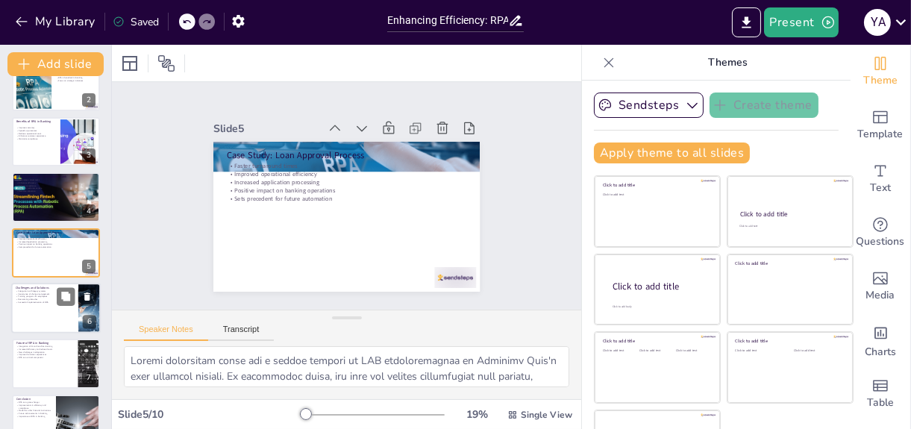
click at [52, 296] on p "Training programs for employees" at bounding box center [45, 296] width 58 height 3
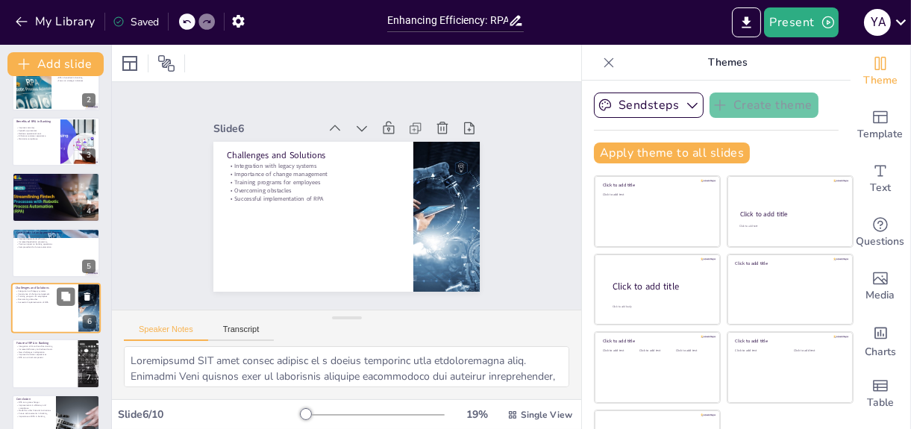
scroll to position [137, 0]
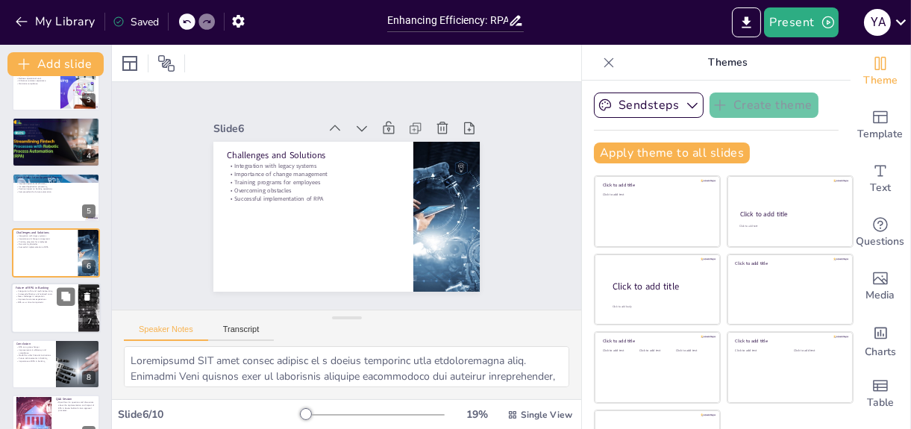
click at [34, 301] on p "RPA as a critical component" at bounding box center [45, 302] width 58 height 3
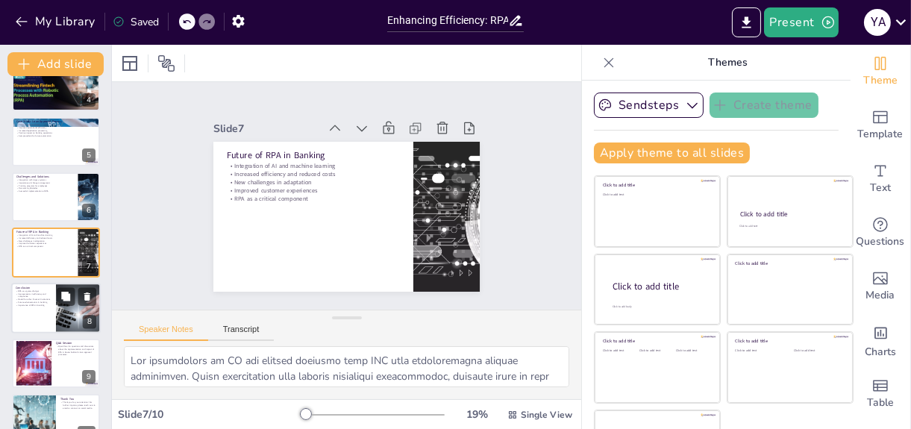
click at [56, 310] on div at bounding box center [79, 308] width 78 height 51
type textarea "RPA has transformed the way Deutsche Bank operates, making it a game-changer in…"
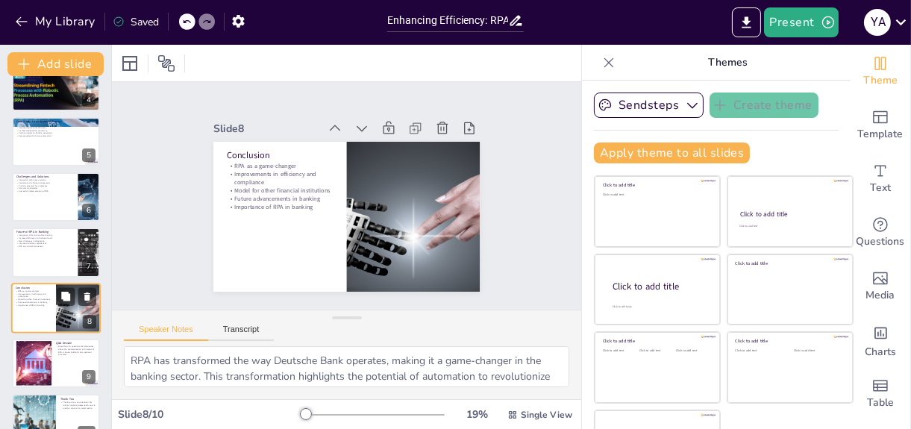
scroll to position [220, 0]
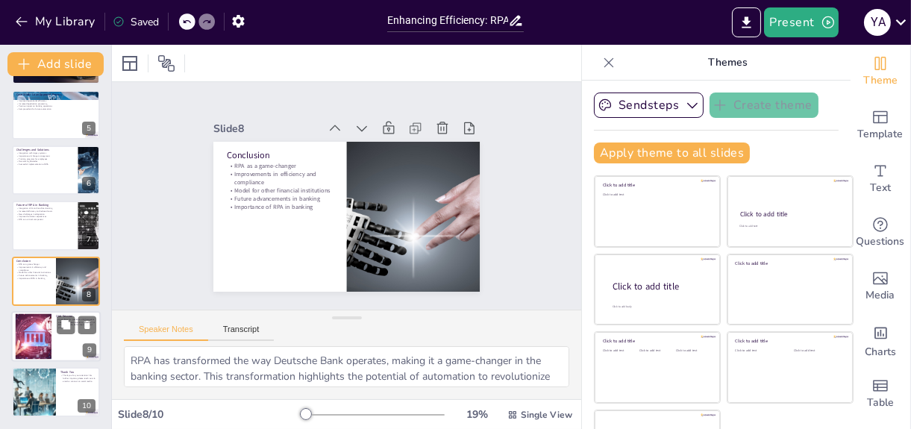
click at [55, 349] on div at bounding box center [55, 336] width 89 height 51
